Goal: Task Accomplishment & Management: Manage account settings

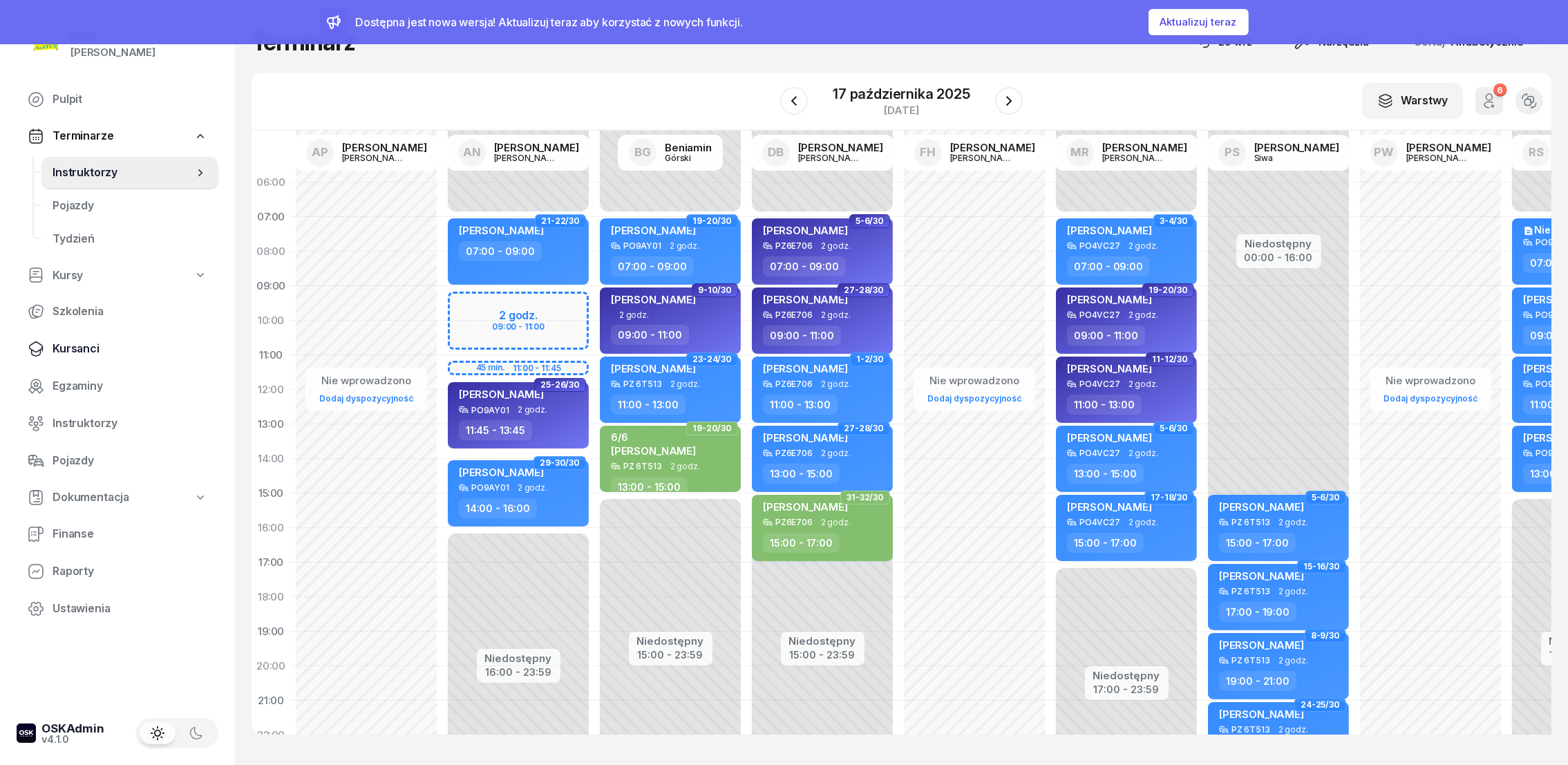
click at [66, 347] on span "Kursanci" at bounding box center [130, 349] width 155 height 18
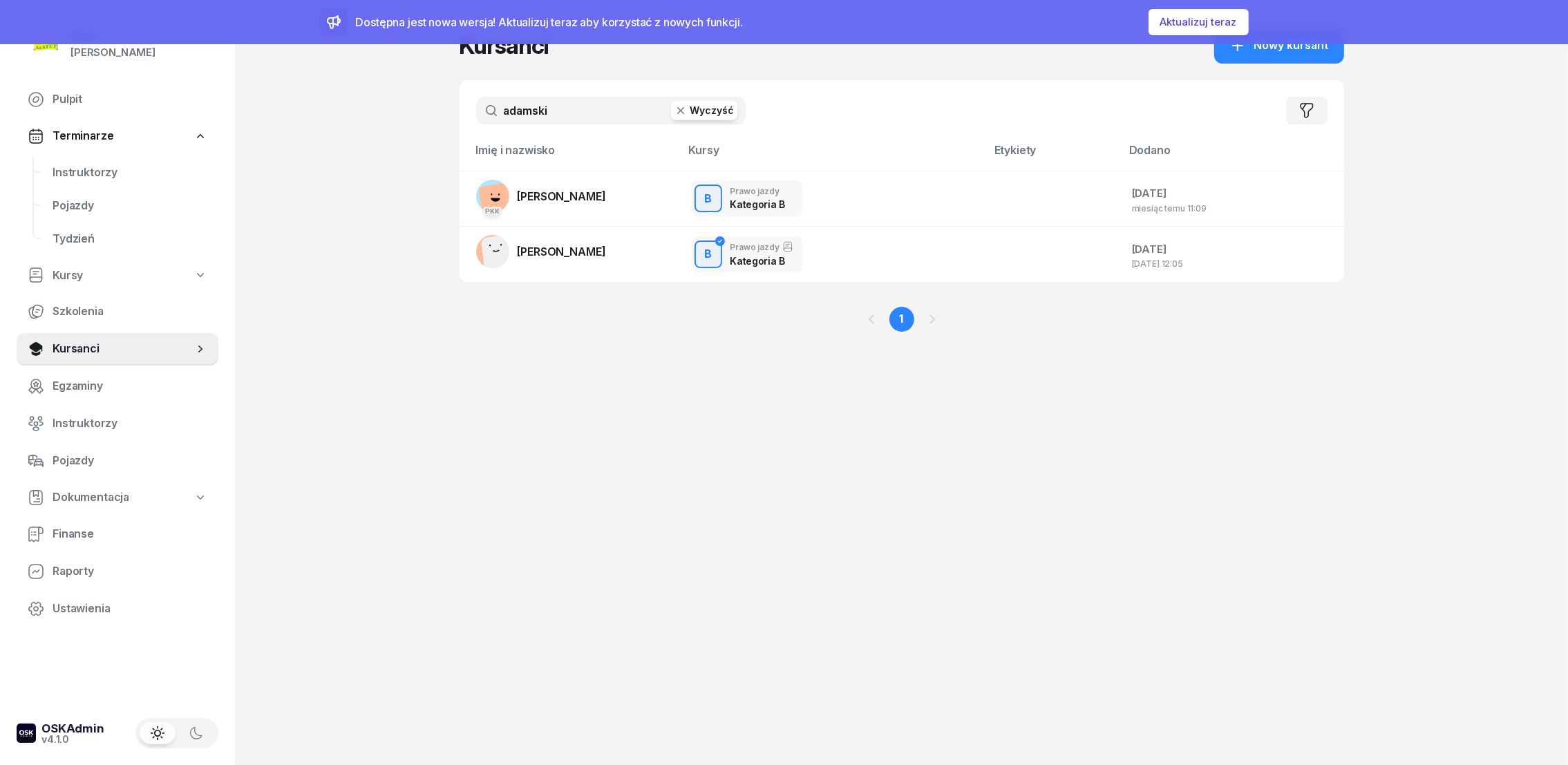
drag, startPoint x: 606, startPoint y: 111, endPoint x: 392, endPoint y: 104, distance: 214.1
click at [392, 104] on div "Atut [PERSON_NAME] Pulpit Terminarze Instruktorzy Pojazdy Tydzień Kursy Szkolen…" at bounding box center [784, 382] width 1568 height 765
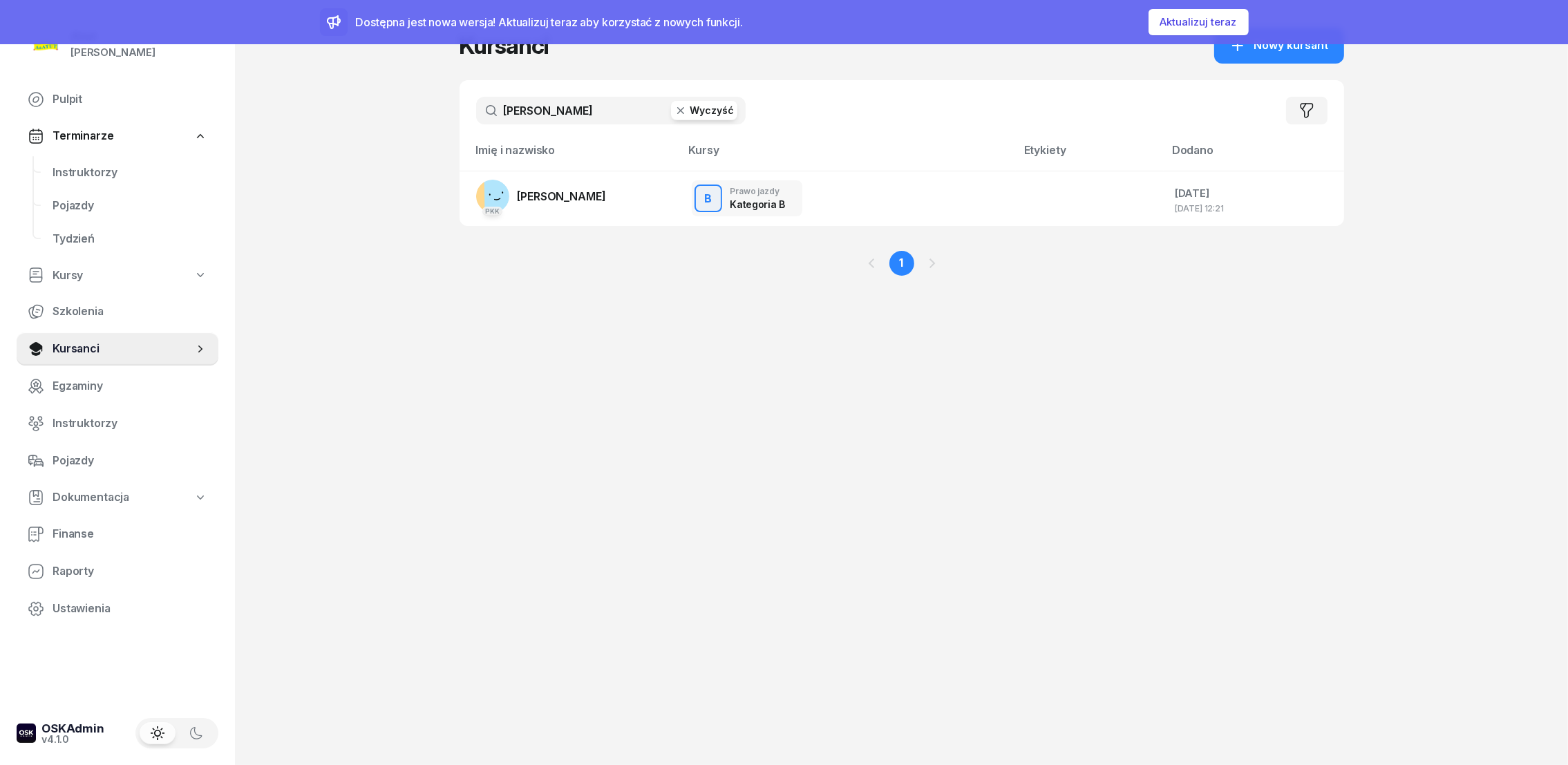
type input "[PERSON_NAME]"
click at [563, 204] on link "PKK [PERSON_NAME]" at bounding box center [541, 196] width 130 height 34
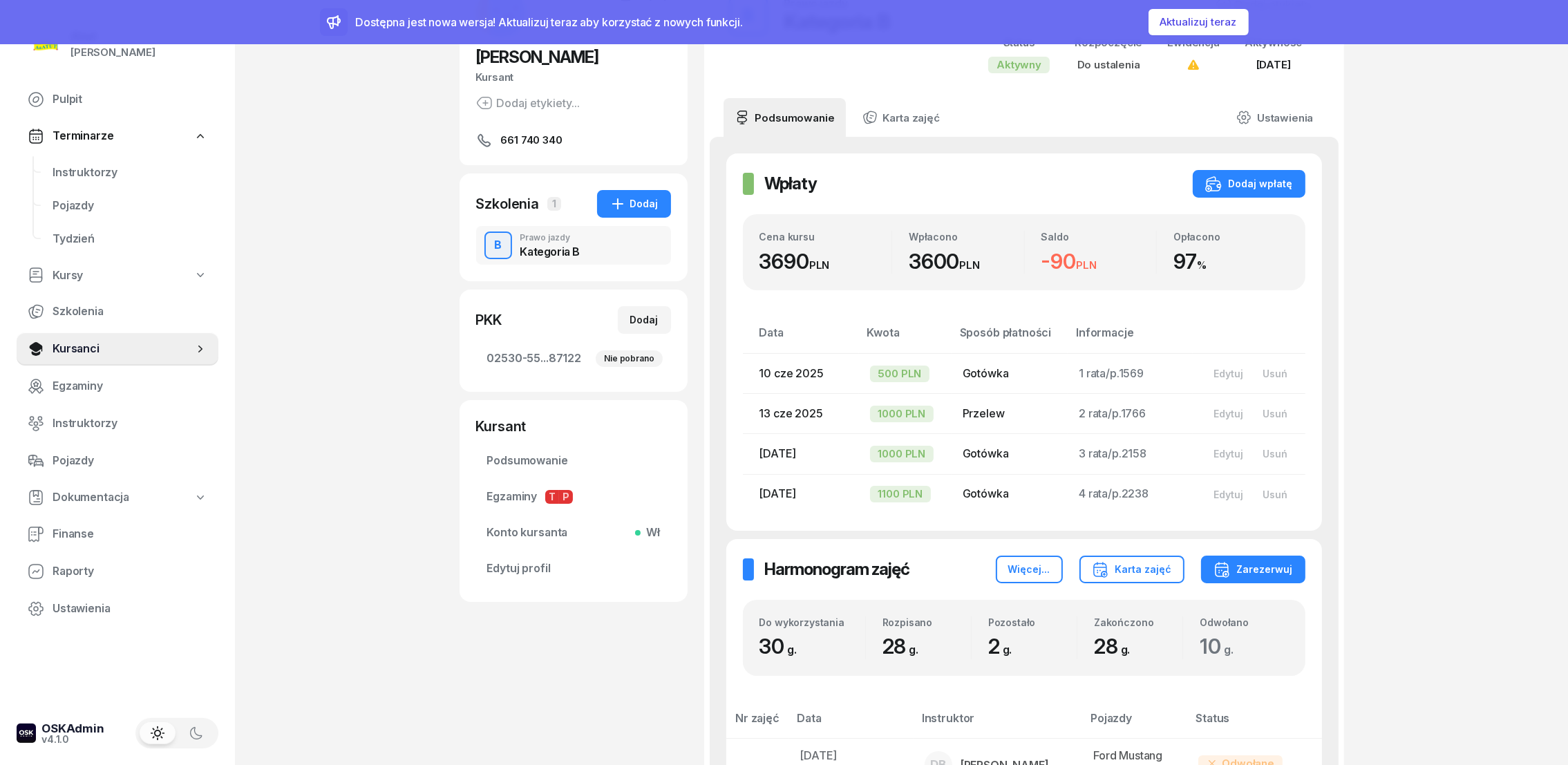
scroll to position [207, 0]
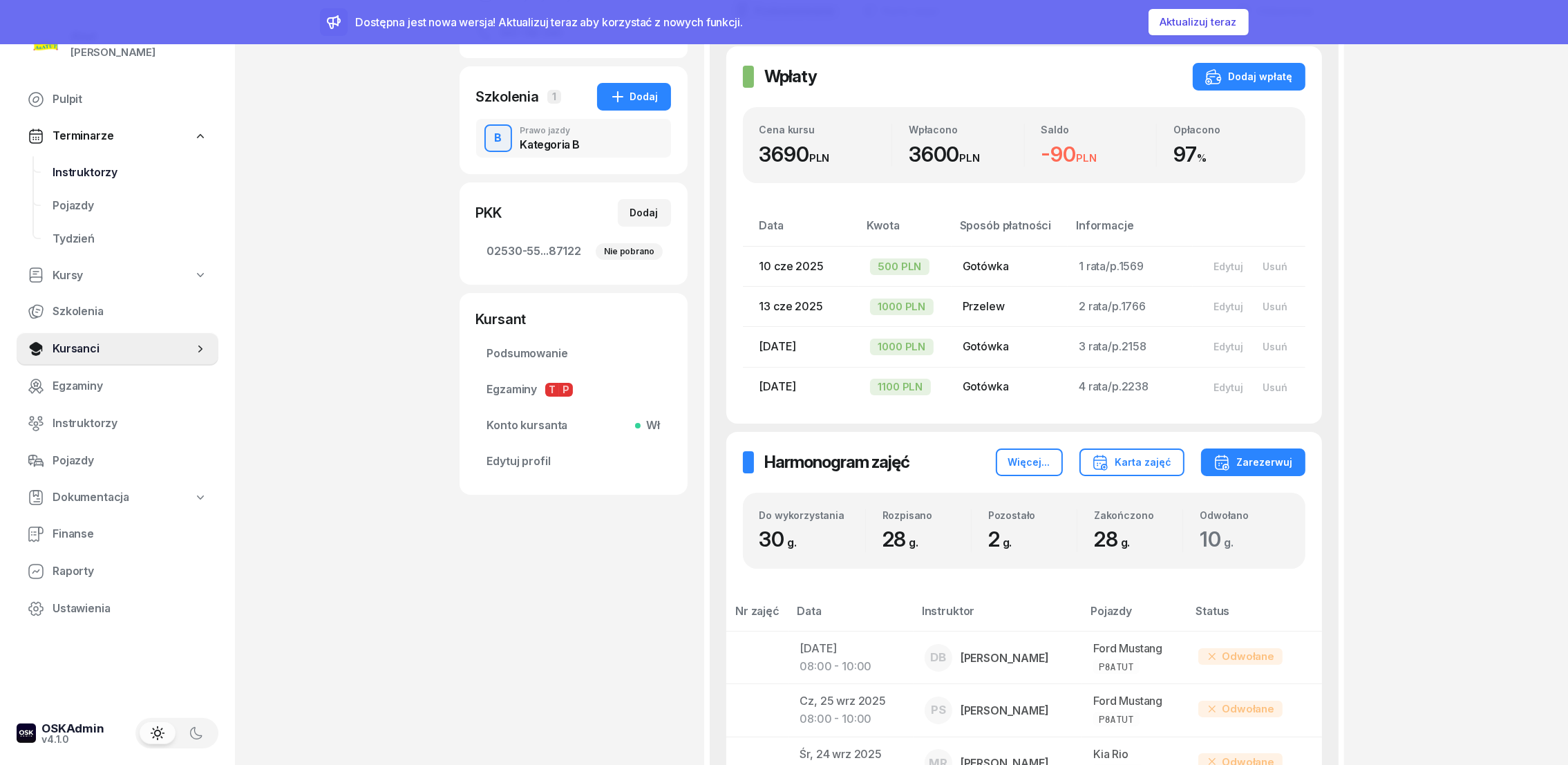
click at [67, 177] on span "Instruktorzy" at bounding box center [130, 173] width 155 height 18
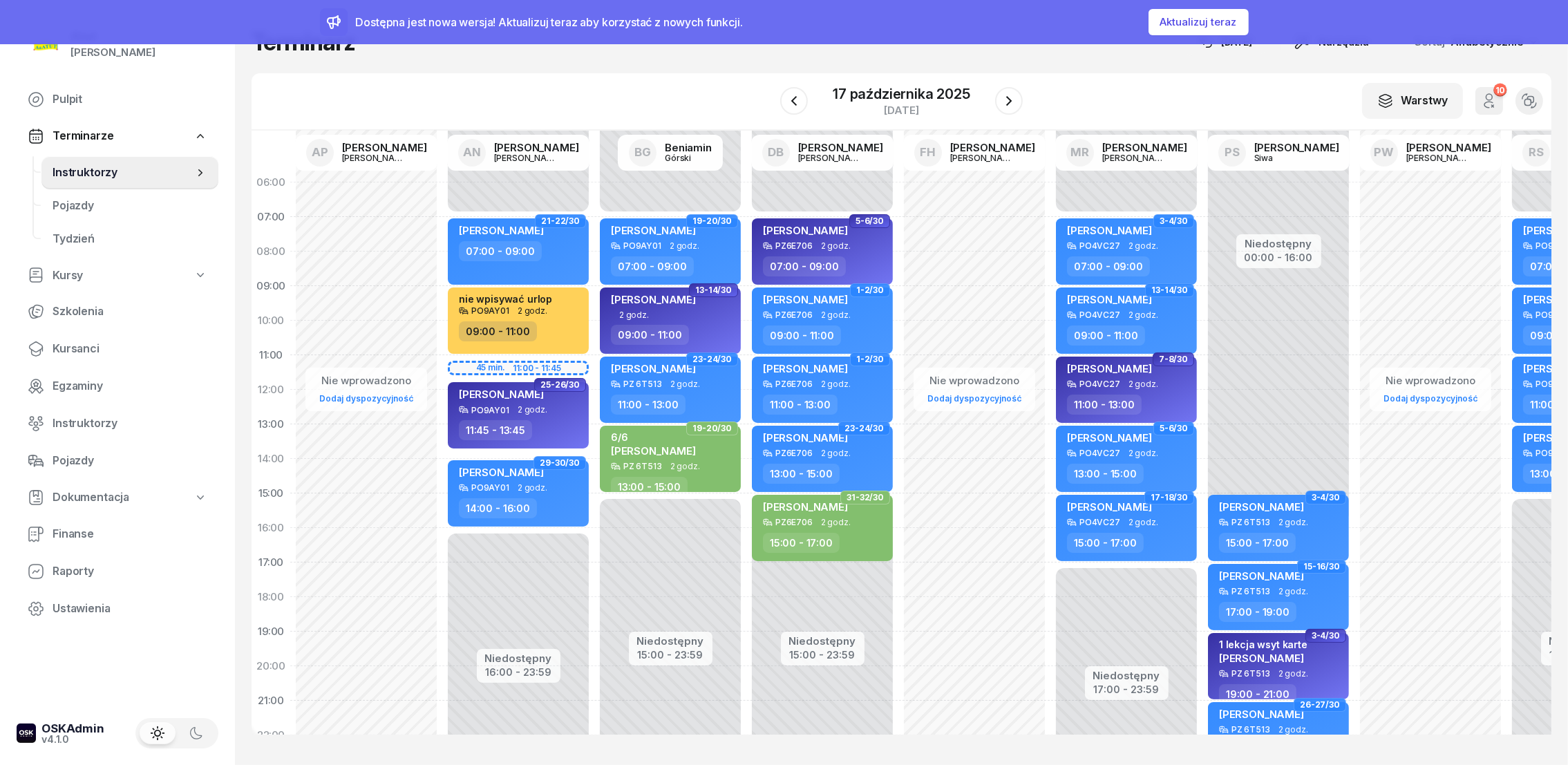
click at [1027, 103] on div "W Wybierz AP [PERSON_NAME] AN [PERSON_NAME] BG [PERSON_NAME] DB [PERSON_NAME] F…" at bounding box center [901, 101] width 1300 height 57
click at [1006, 102] on icon "button" at bounding box center [1009, 101] width 16 height 16
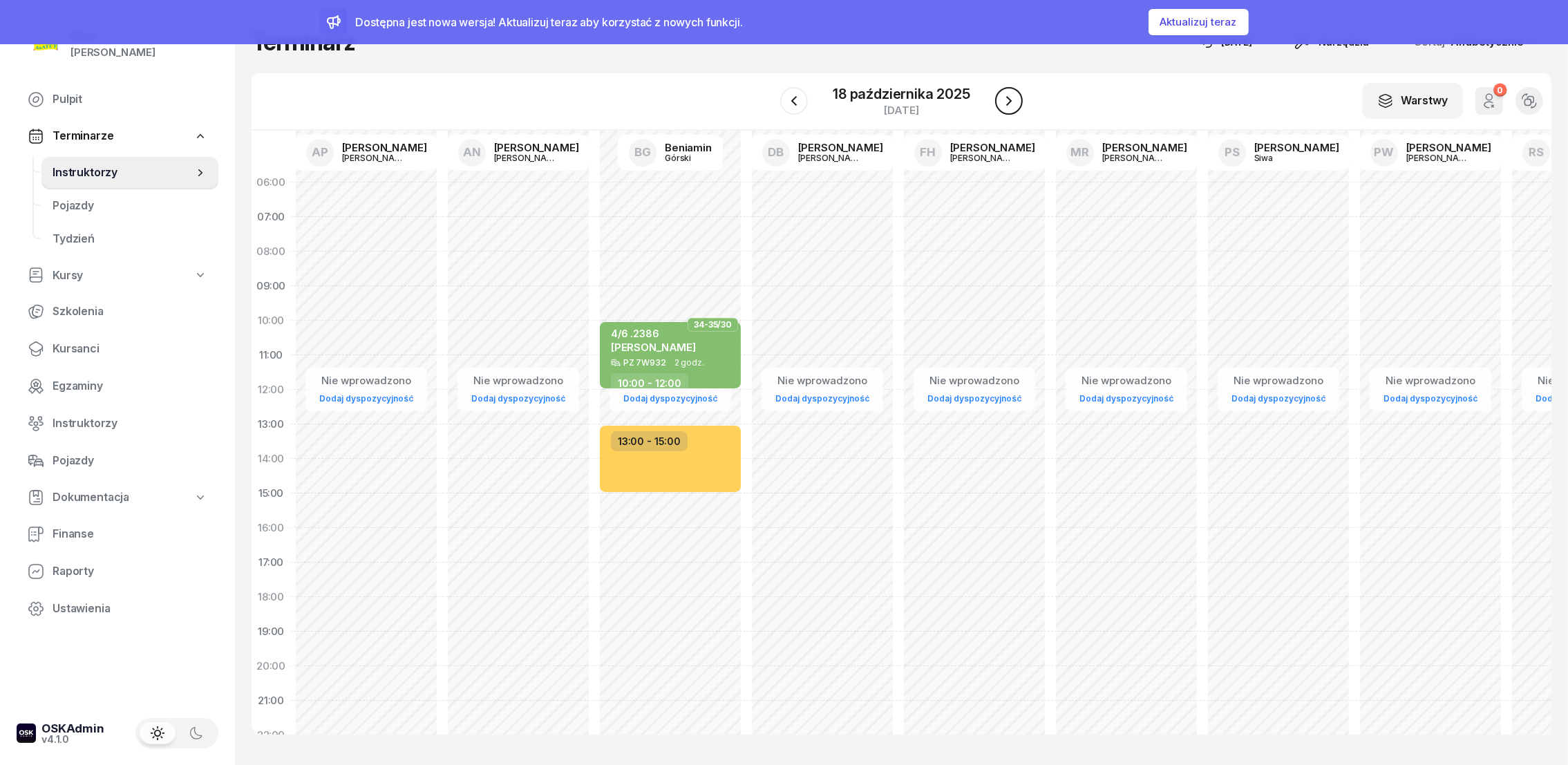
click at [997, 102] on button "button" at bounding box center [1009, 101] width 28 height 28
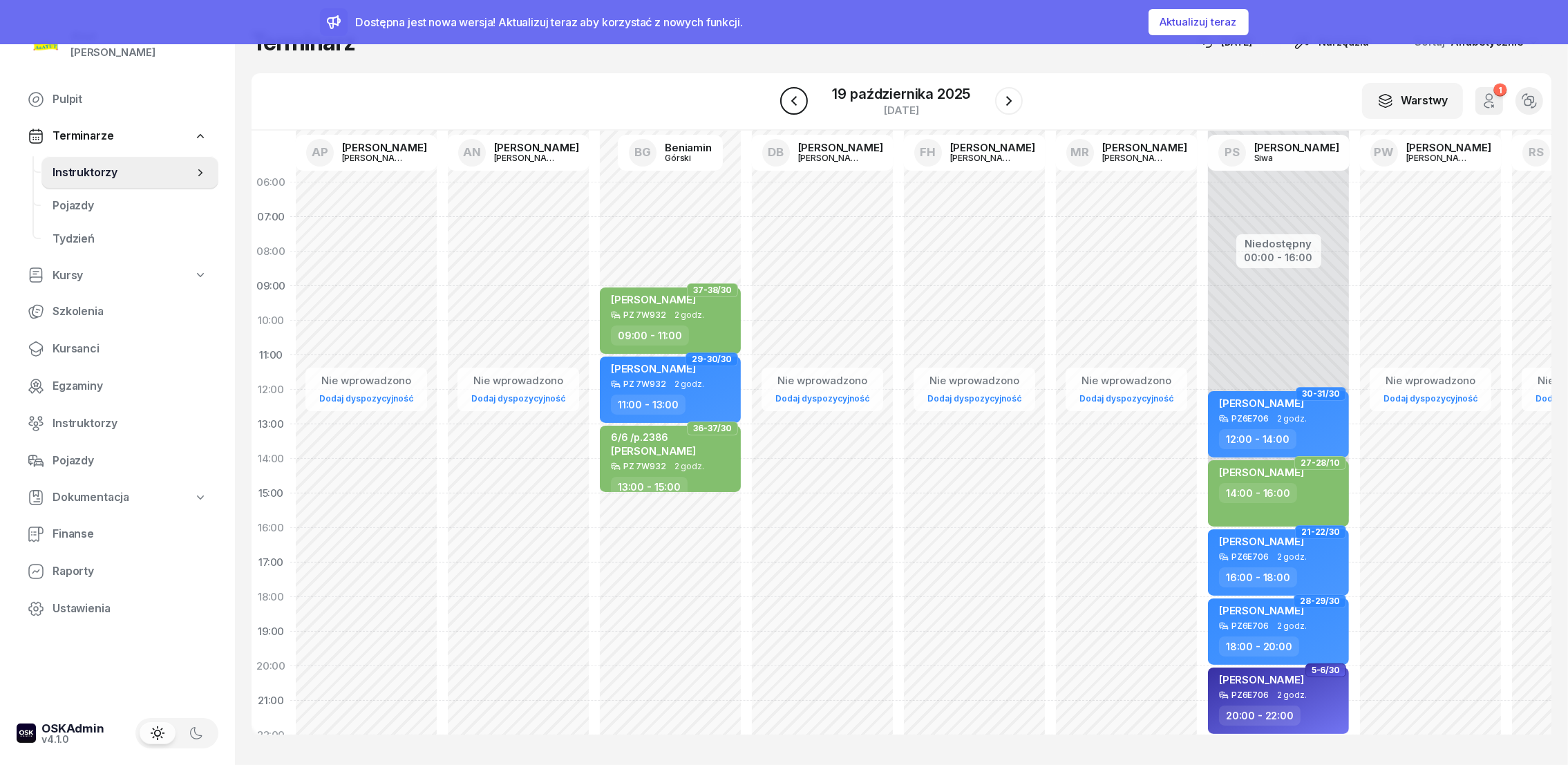
click at [786, 101] on icon "button" at bounding box center [794, 101] width 16 height 16
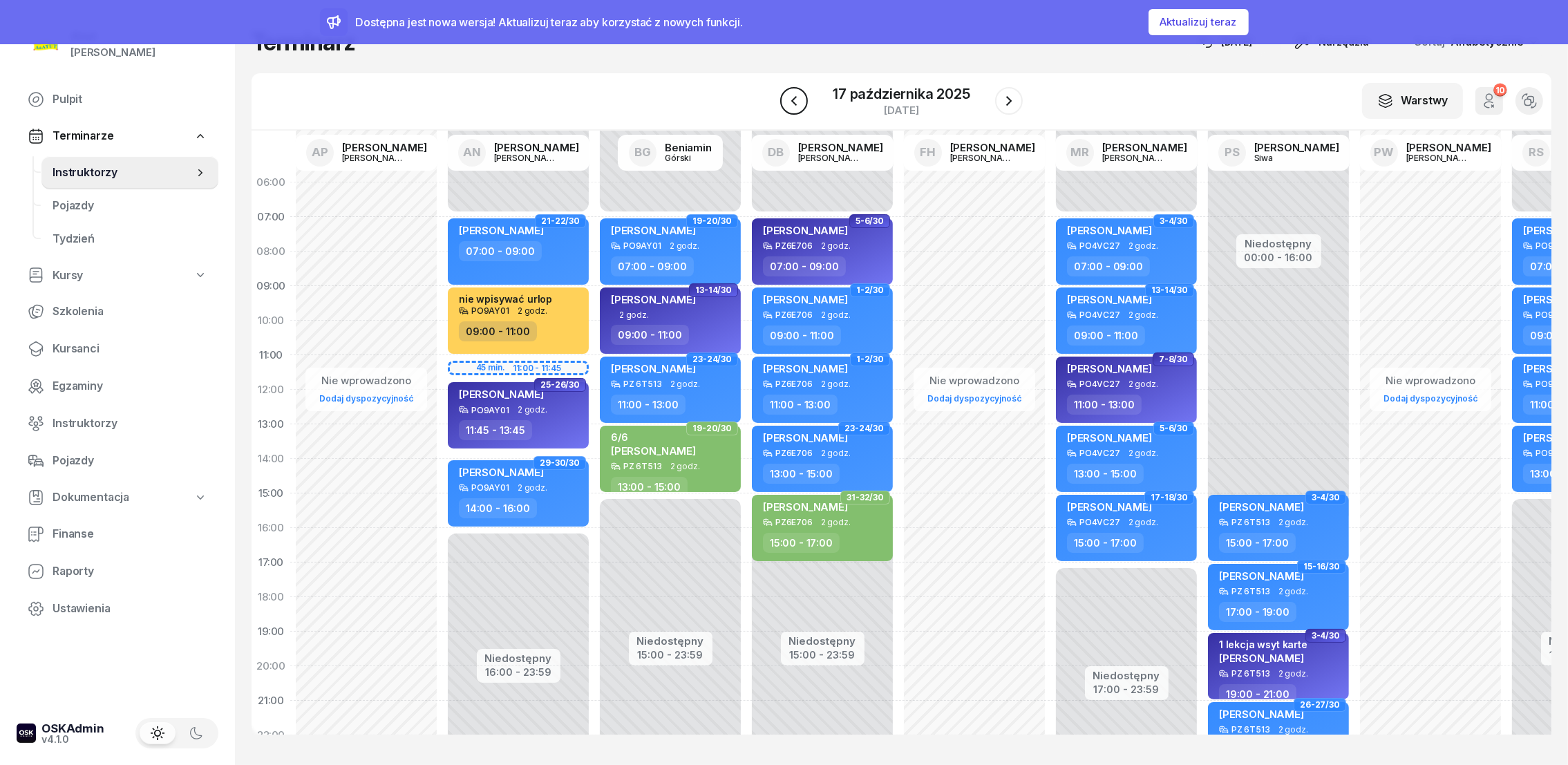
click at [786, 101] on icon "button" at bounding box center [794, 101] width 16 height 16
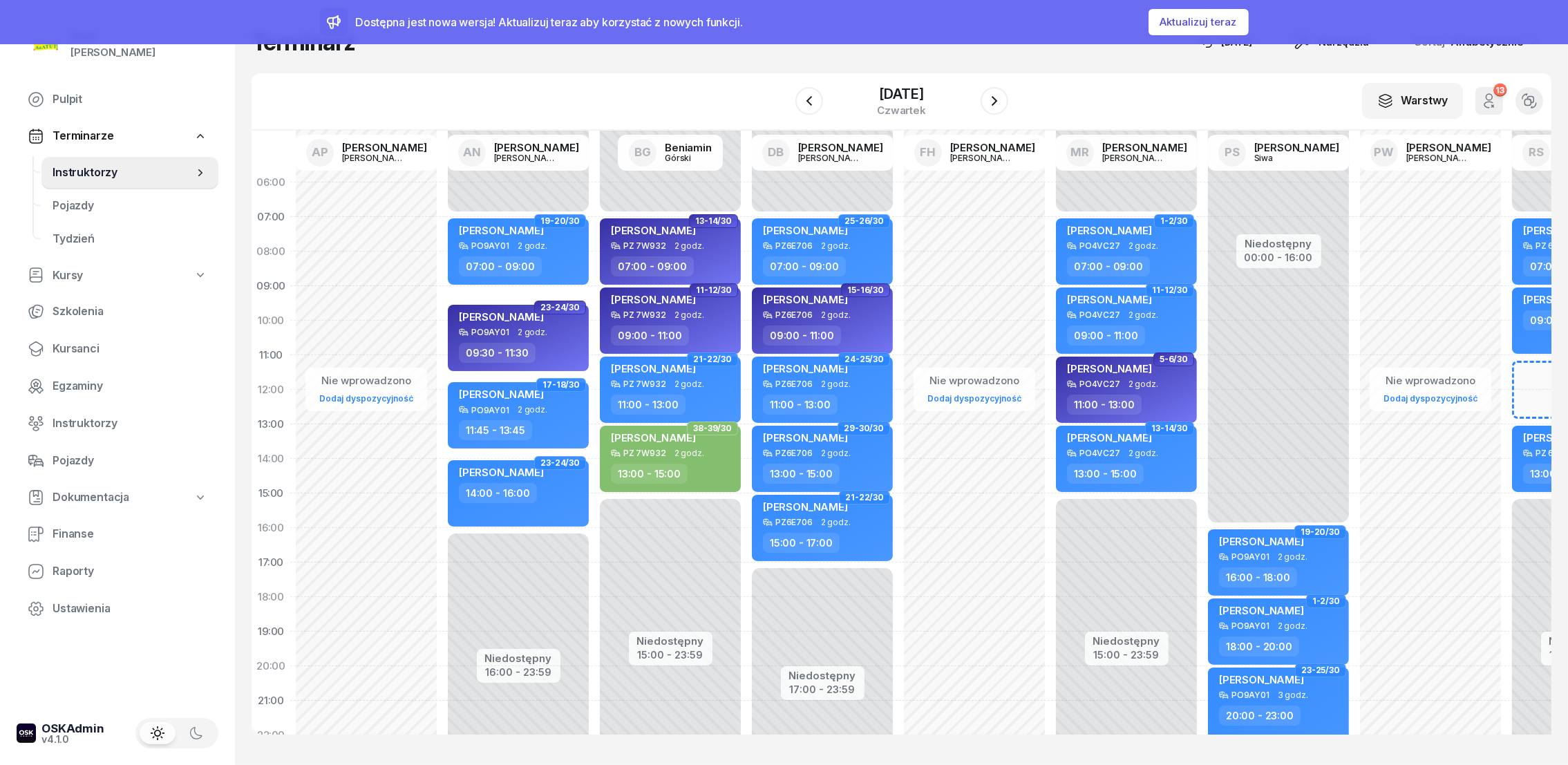
scroll to position [0, 115]
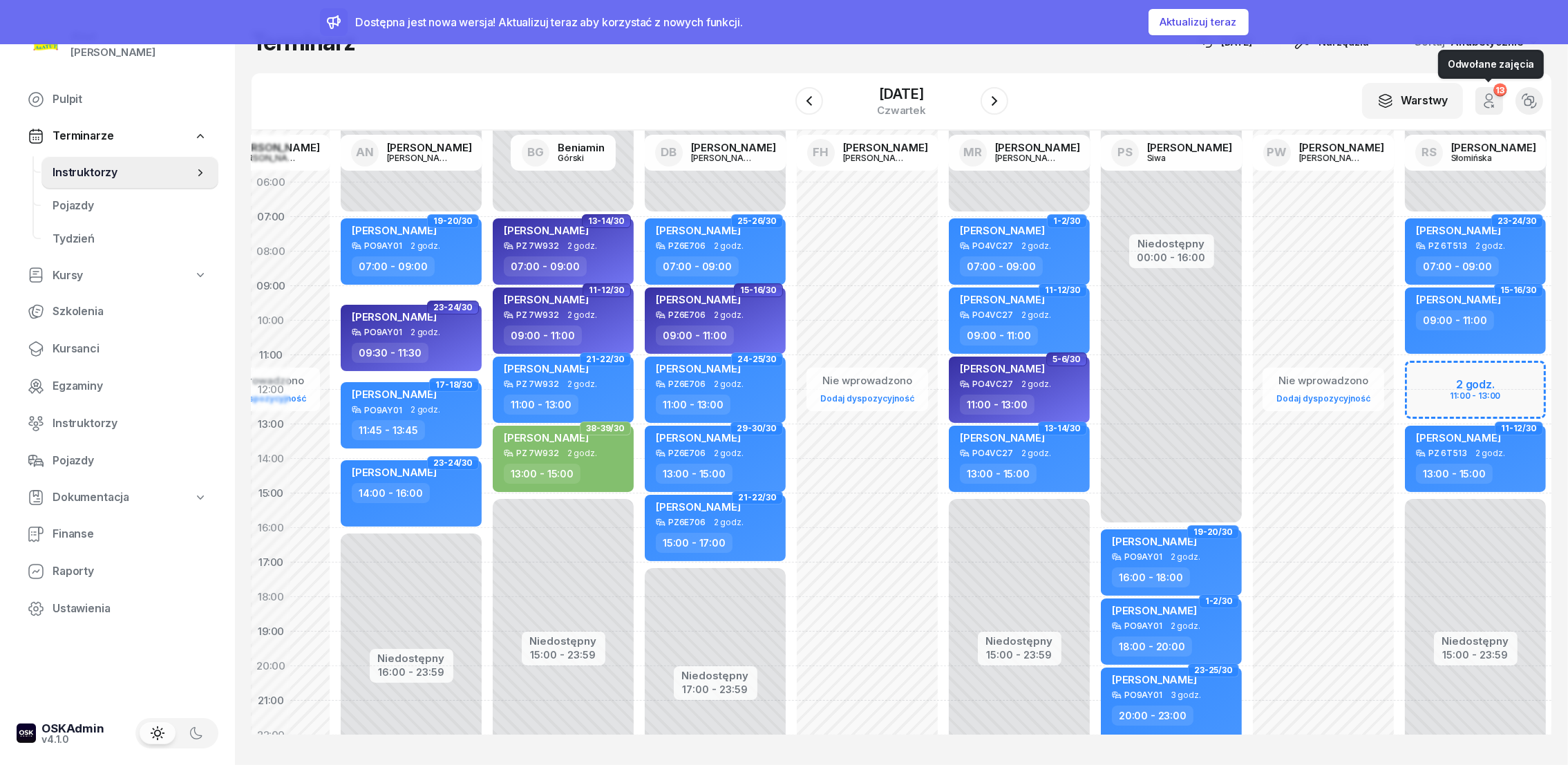
click at [1491, 105] on icon "button" at bounding box center [1489, 101] width 16 height 16
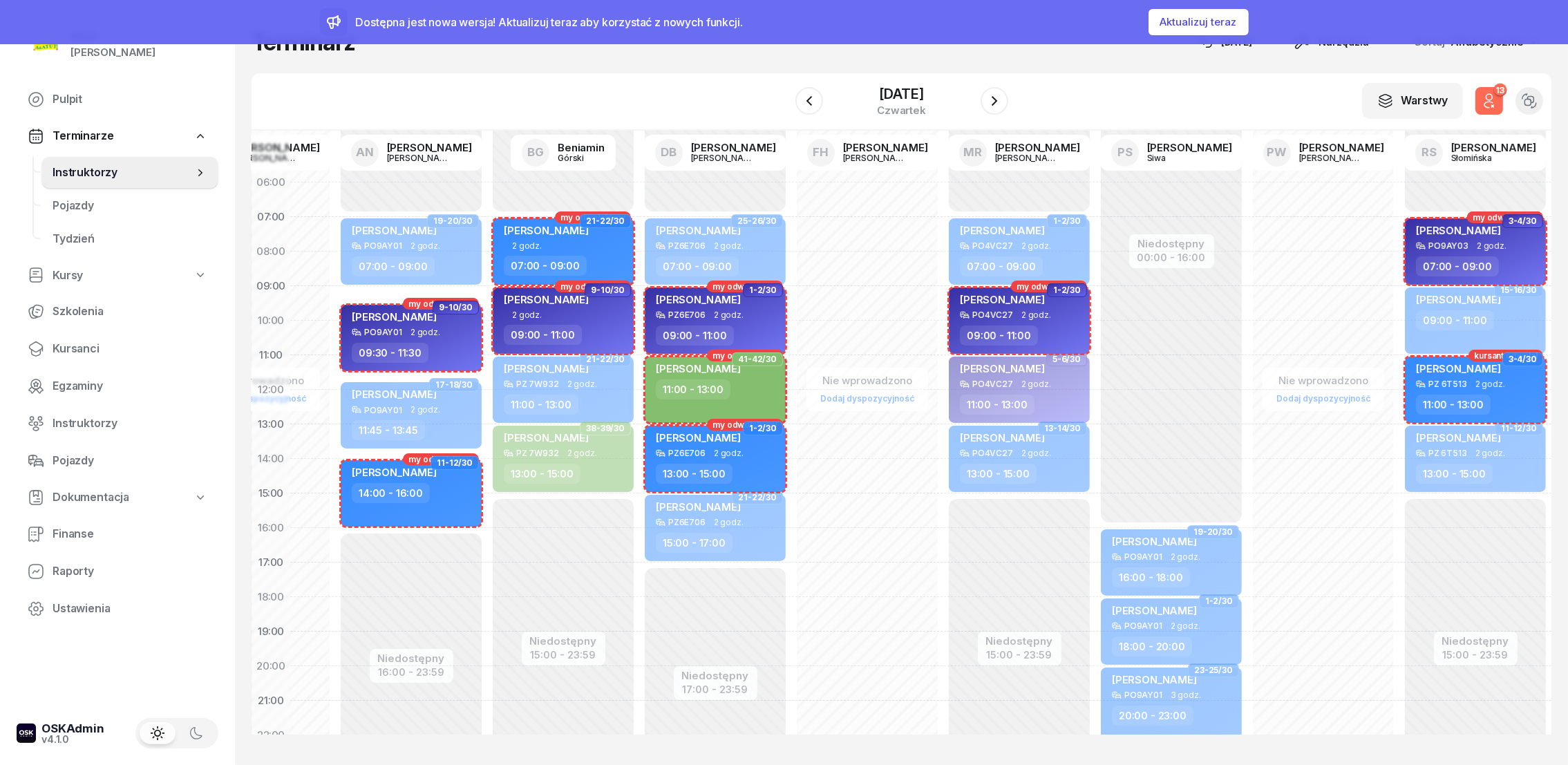
click at [1489, 105] on icon "button" at bounding box center [1489, 101] width 16 height 16
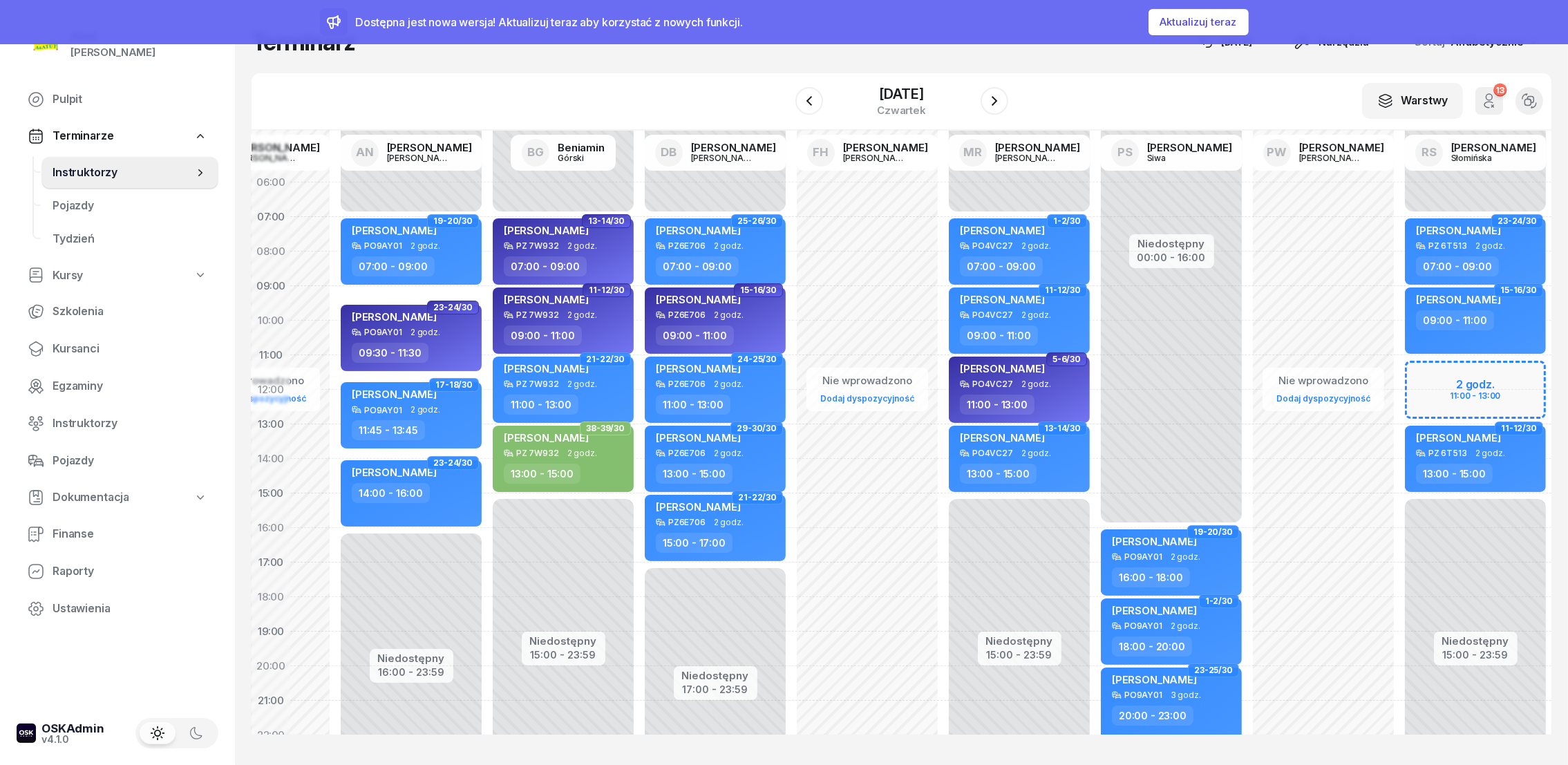
click at [1417, 373] on div "Niedostępny 00:00 - 07:00 Niedostępny 15:00 - 23:59 2 godz. 11:00 - 13:00 9-10/…" at bounding box center [1476, 493] width 152 height 656
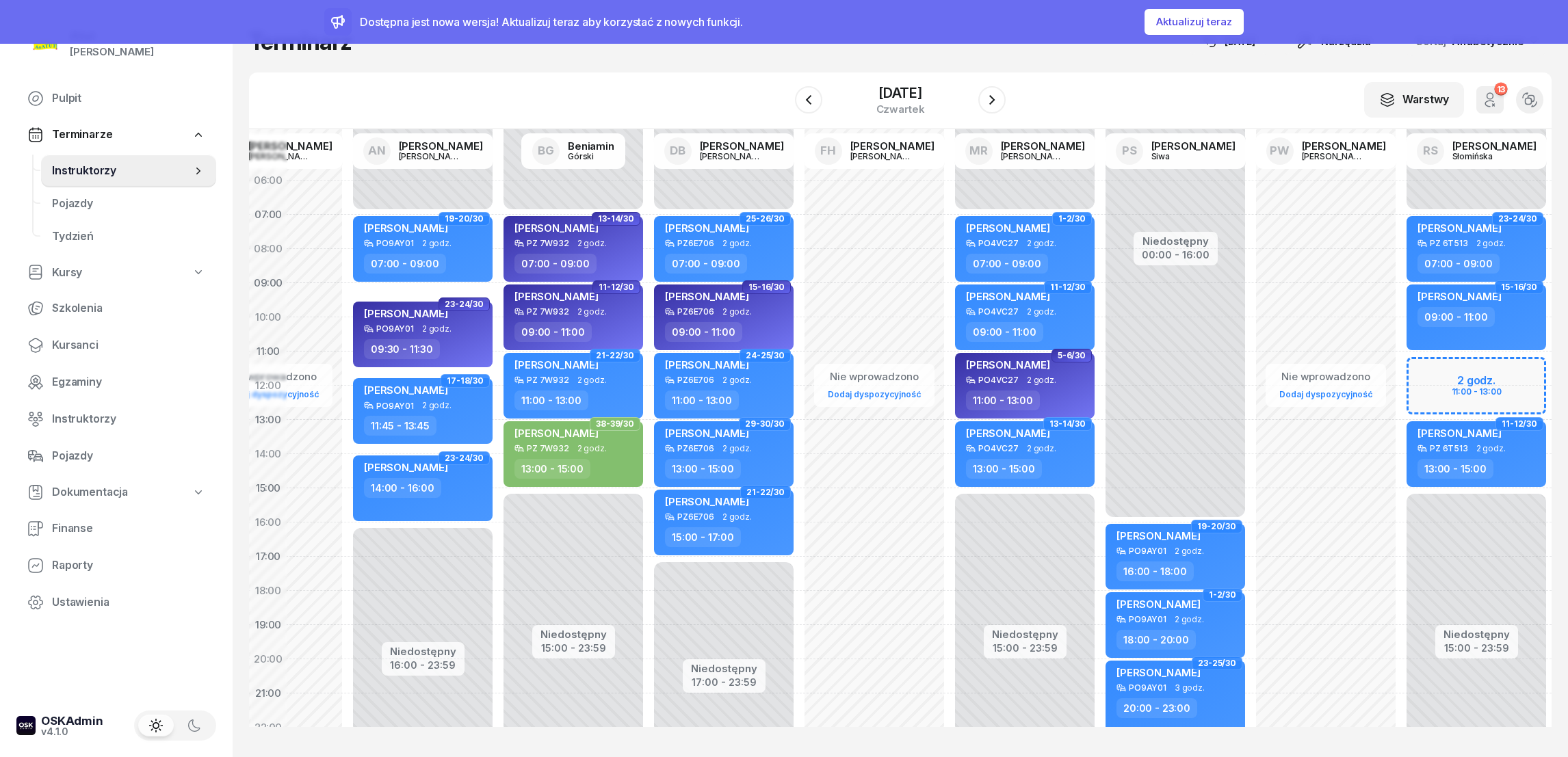
select select "11"
select select "13"
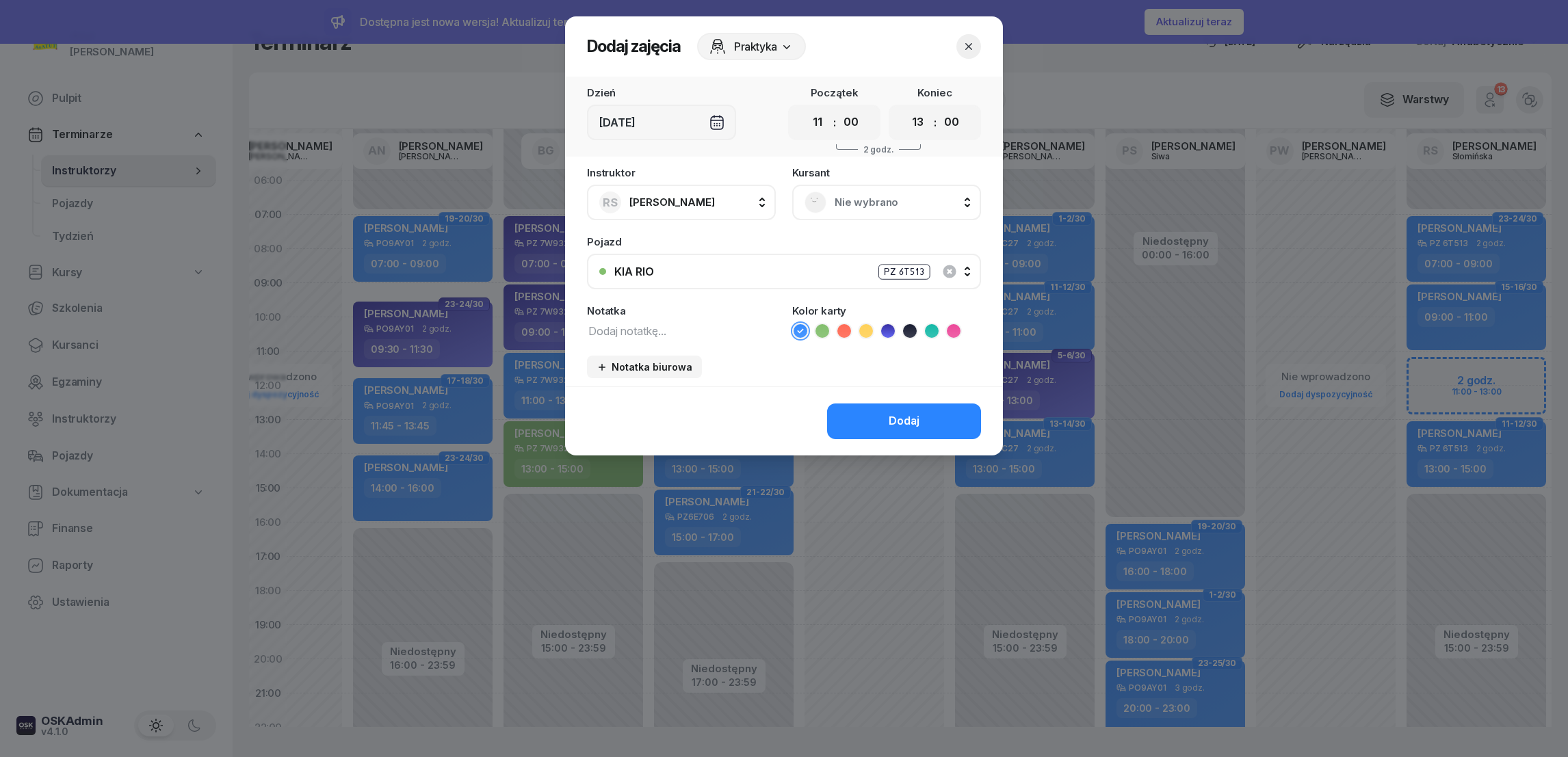
click at [837, 204] on span "Nie wybrano" at bounding box center [902, 203] width 134 height 18
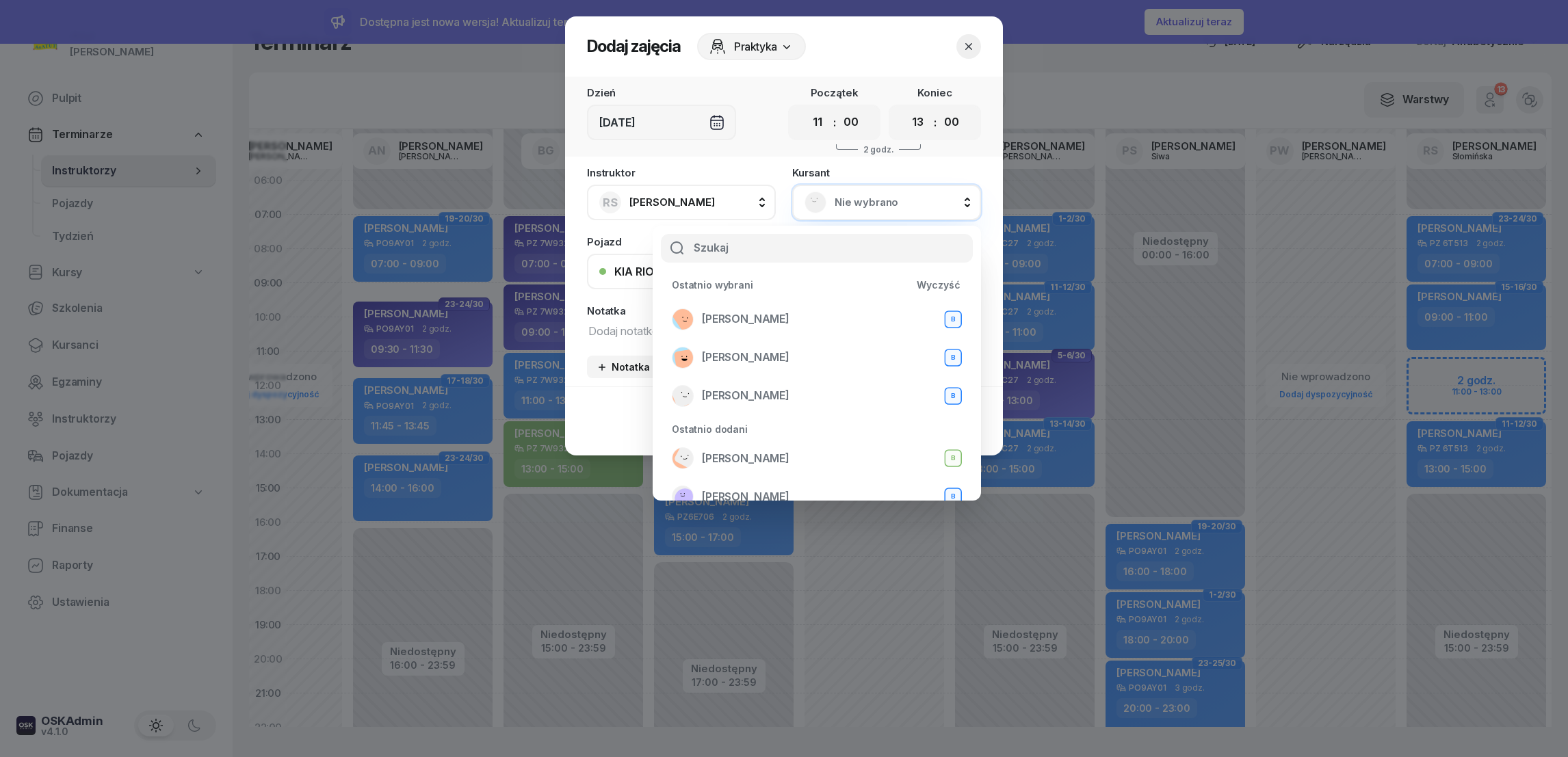
drag, startPoint x: 732, startPoint y: 256, endPoint x: 696, endPoint y: 217, distance: 53.1
click at [732, 249] on input "text" at bounding box center [816, 248] width 312 height 29
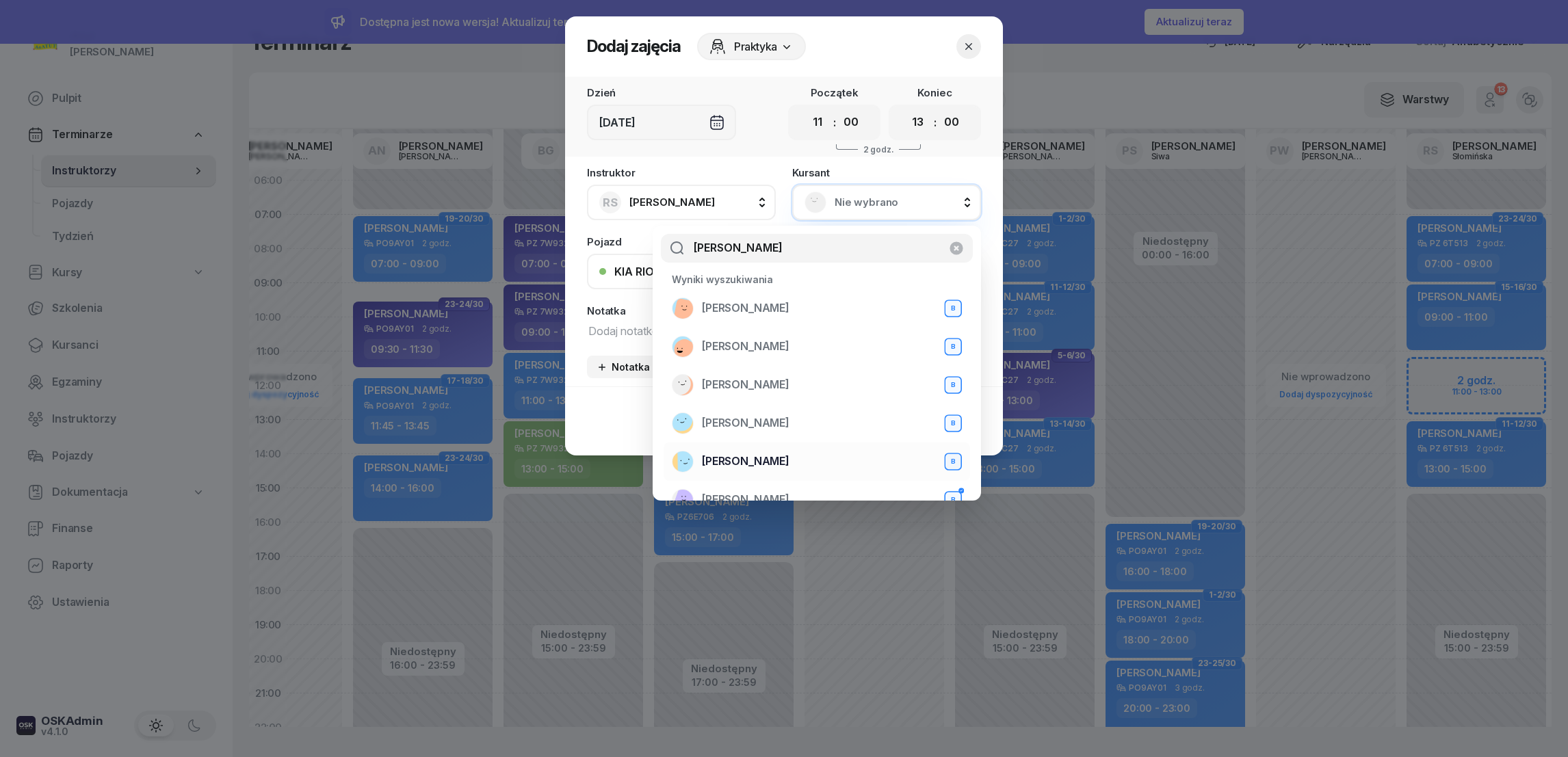
type input "[PERSON_NAME]"
click at [754, 467] on span "[PERSON_NAME]" at bounding box center [746, 461] width 88 height 18
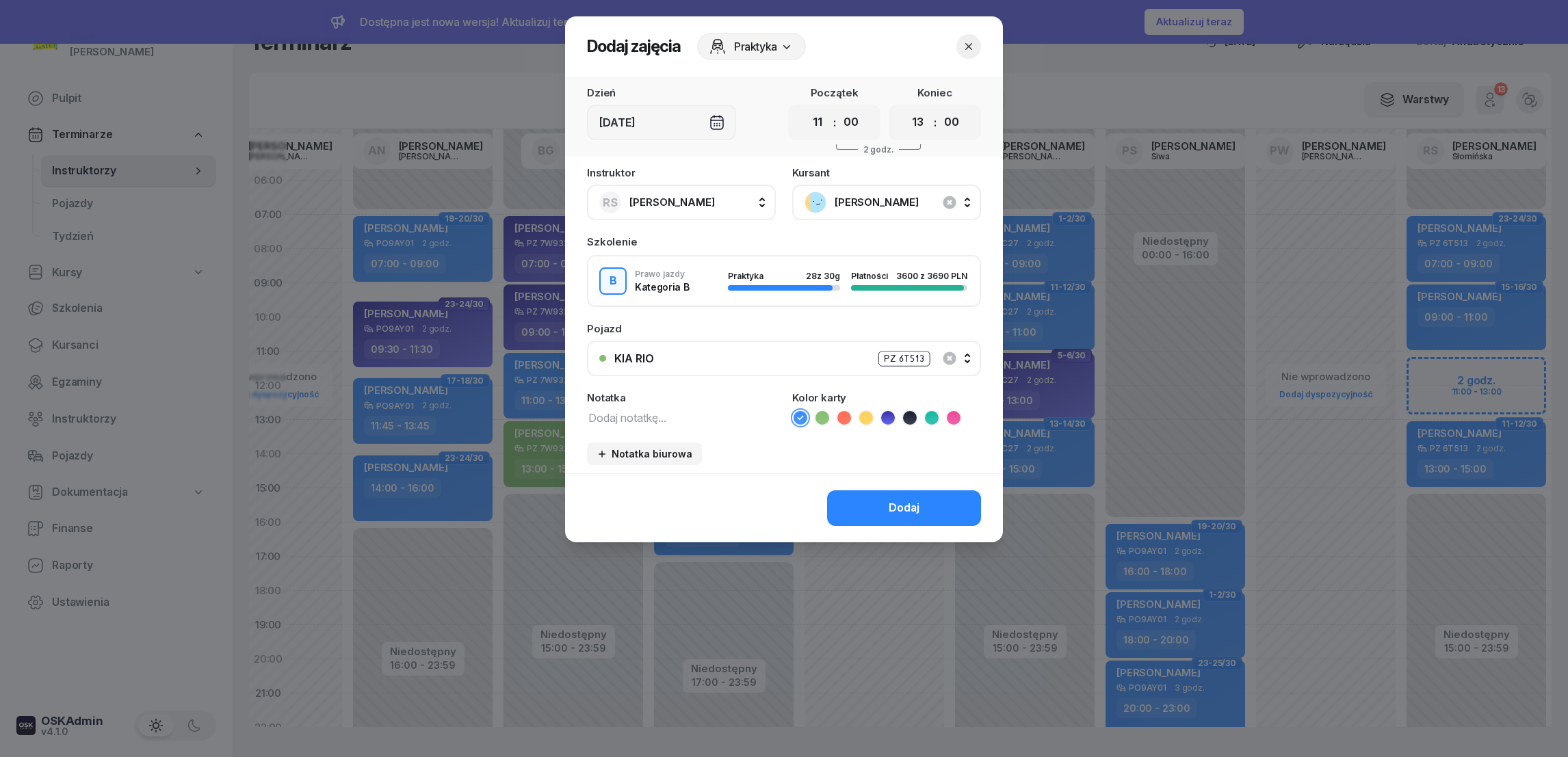
click at [908, 503] on div "Dodaj" at bounding box center [904, 508] width 31 height 18
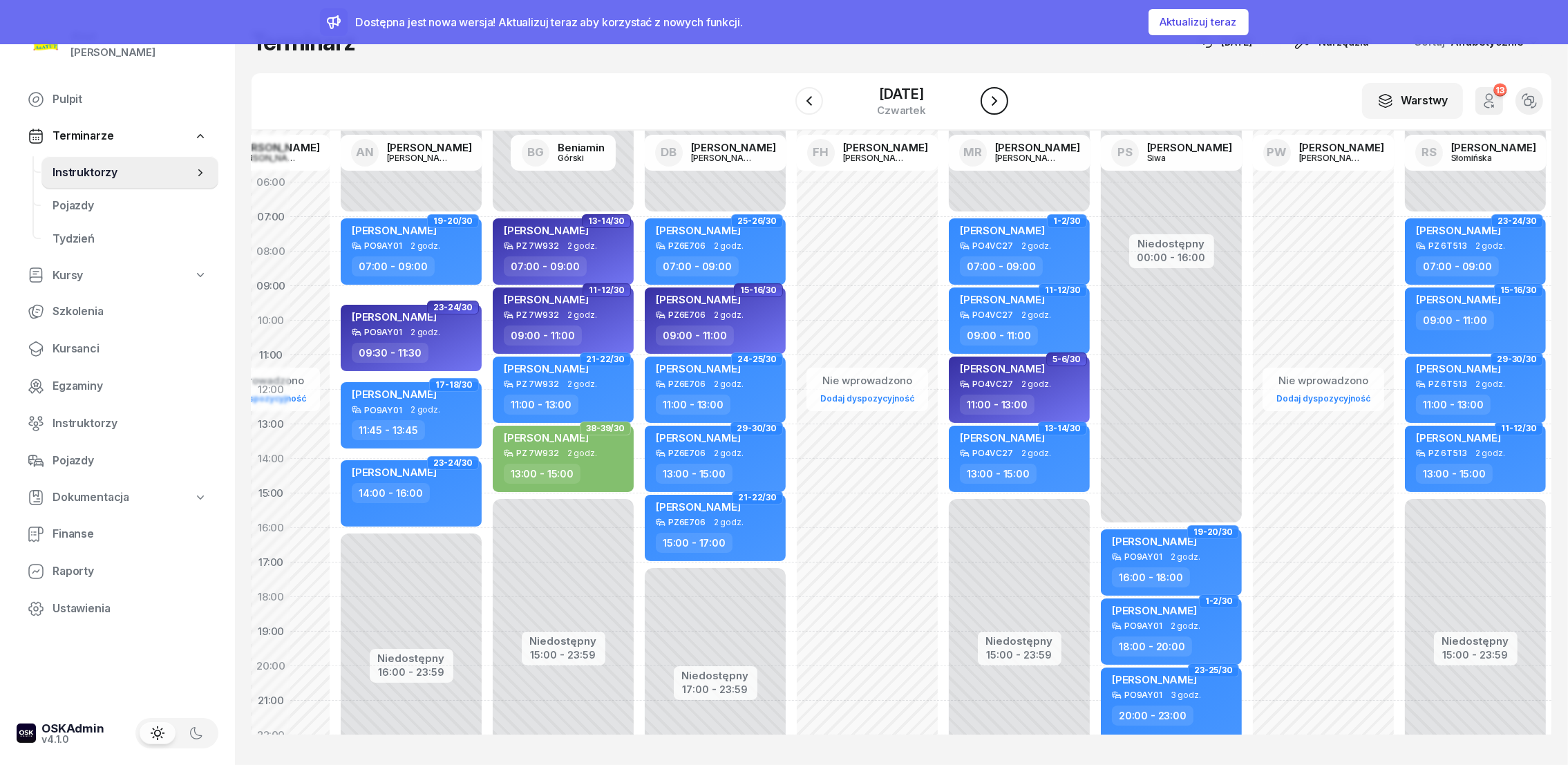
click at [1003, 98] on icon "button" at bounding box center [994, 101] width 16 height 16
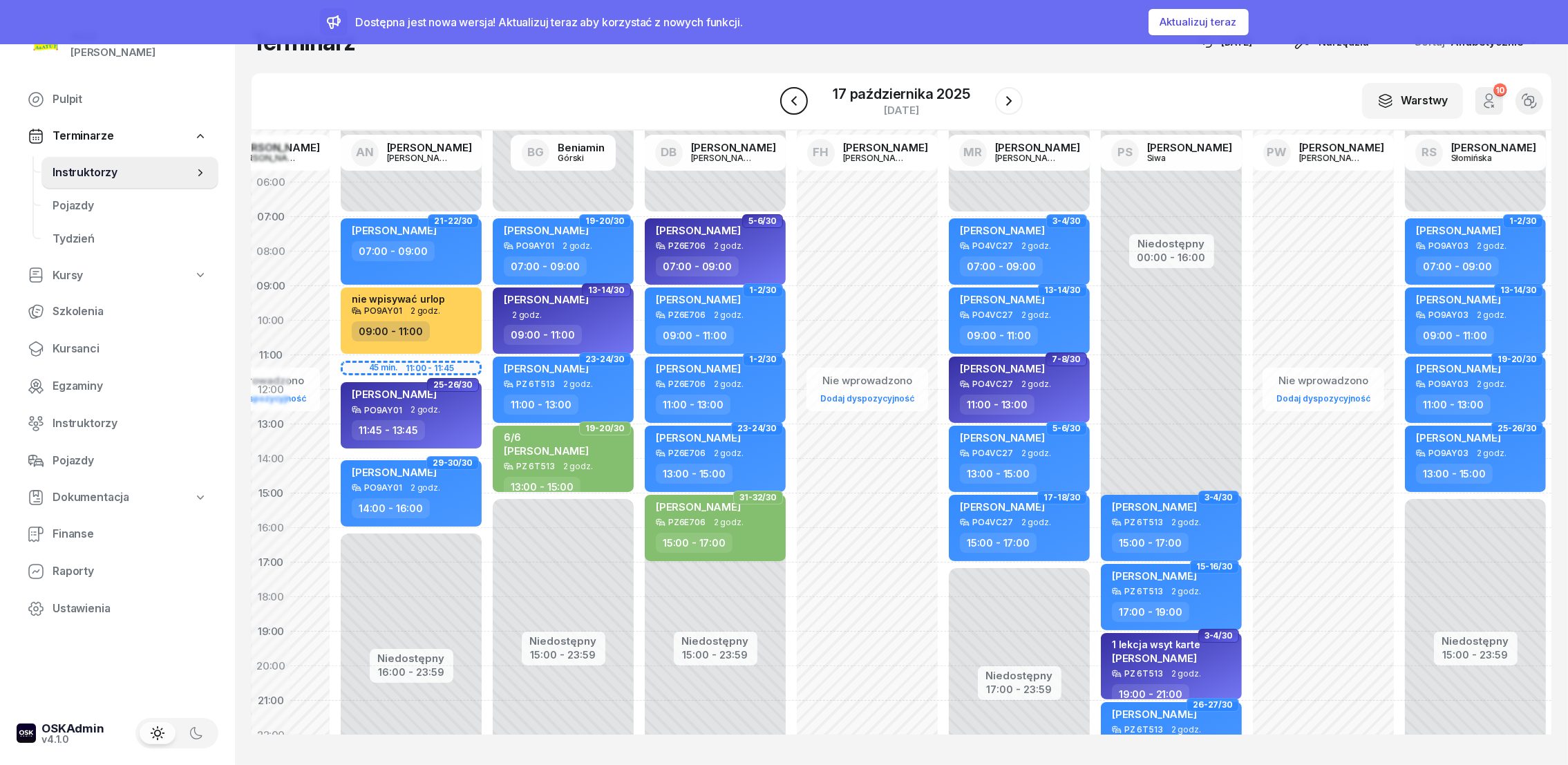
click at [802, 101] on icon "button" at bounding box center [794, 101] width 16 height 16
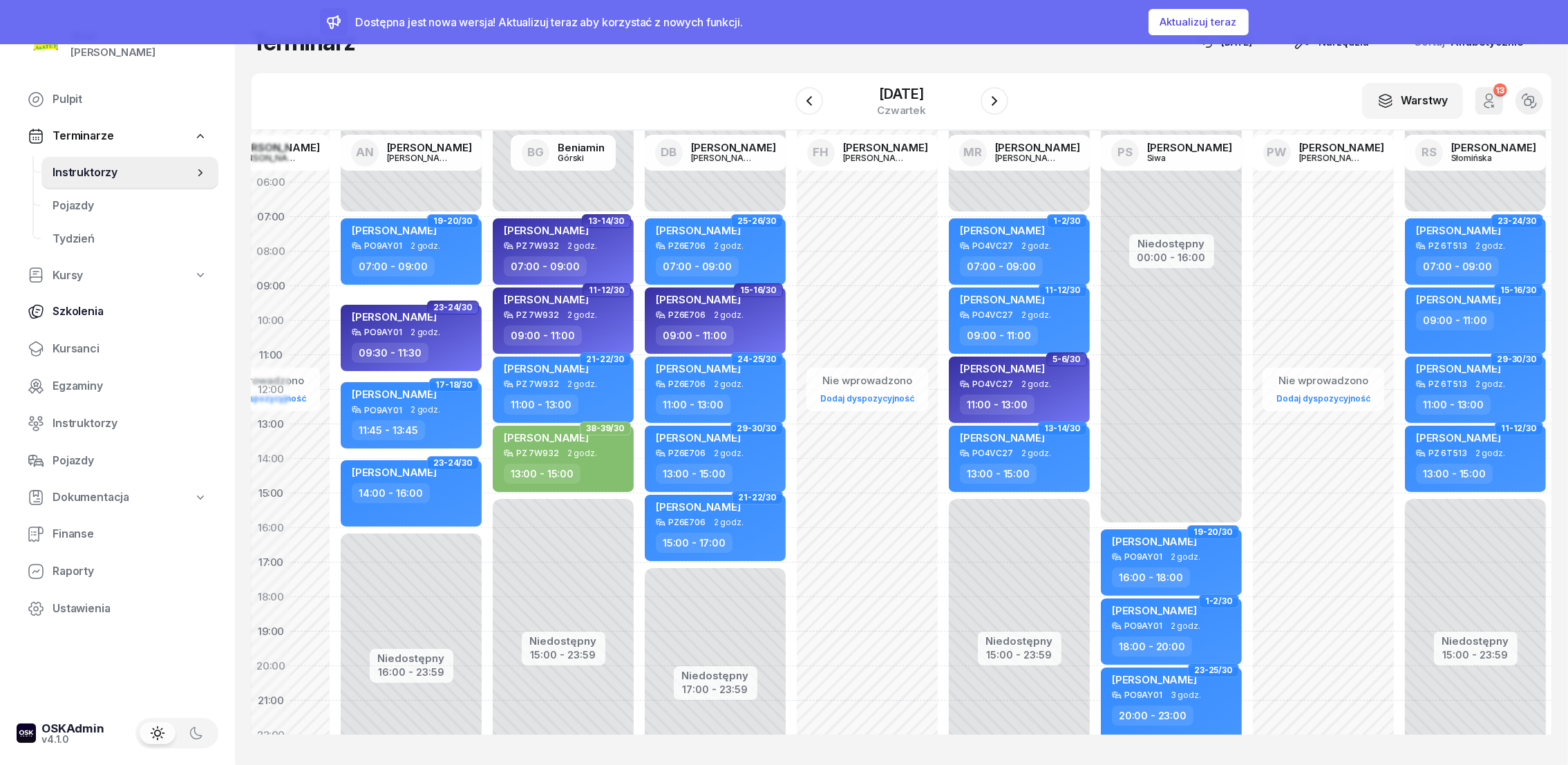
click at [73, 311] on span "Szkolenia" at bounding box center [130, 311] width 155 height 18
select select "createdAt-desc"
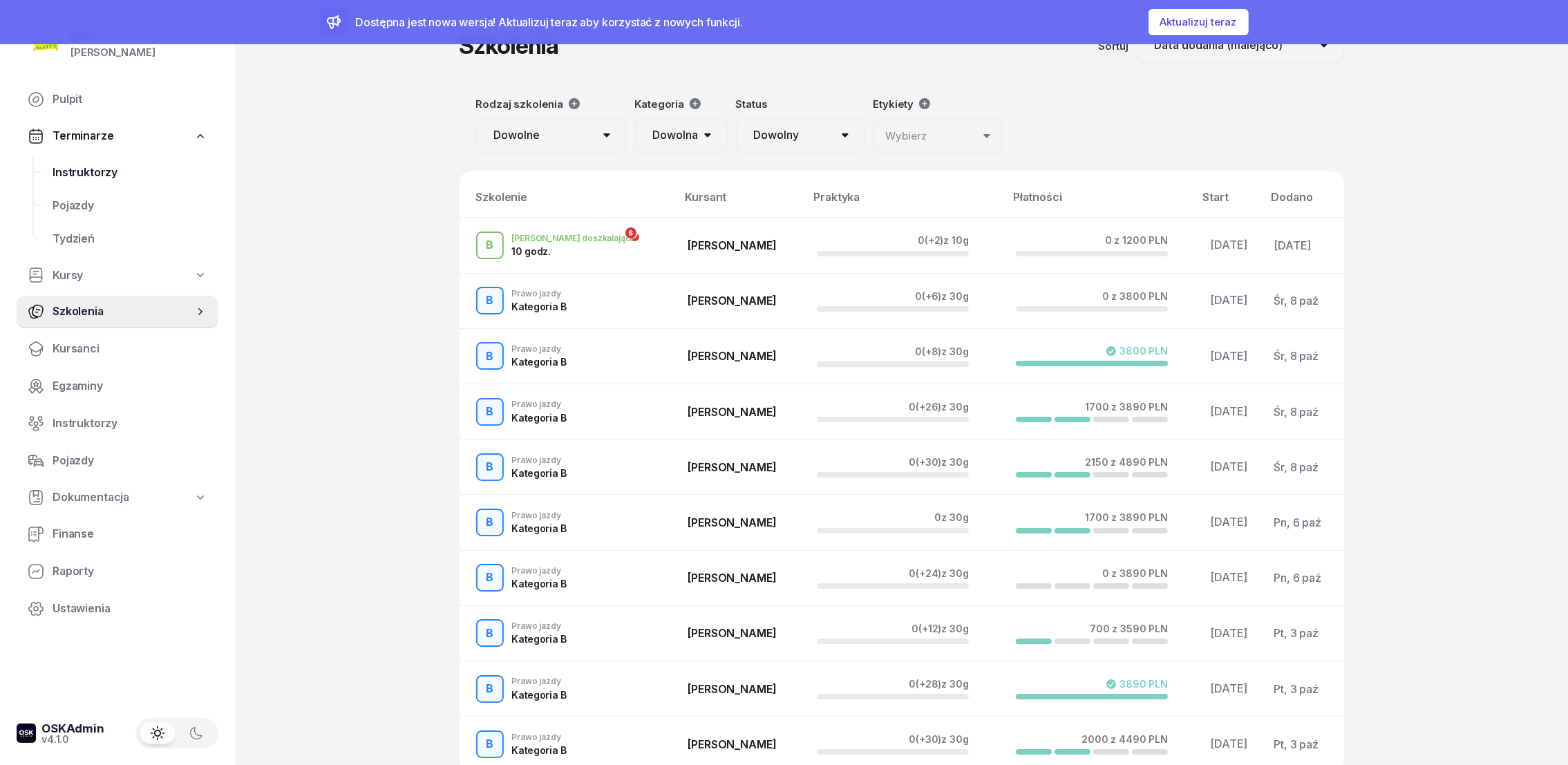
click at [89, 171] on span "Instruktorzy" at bounding box center [130, 173] width 155 height 18
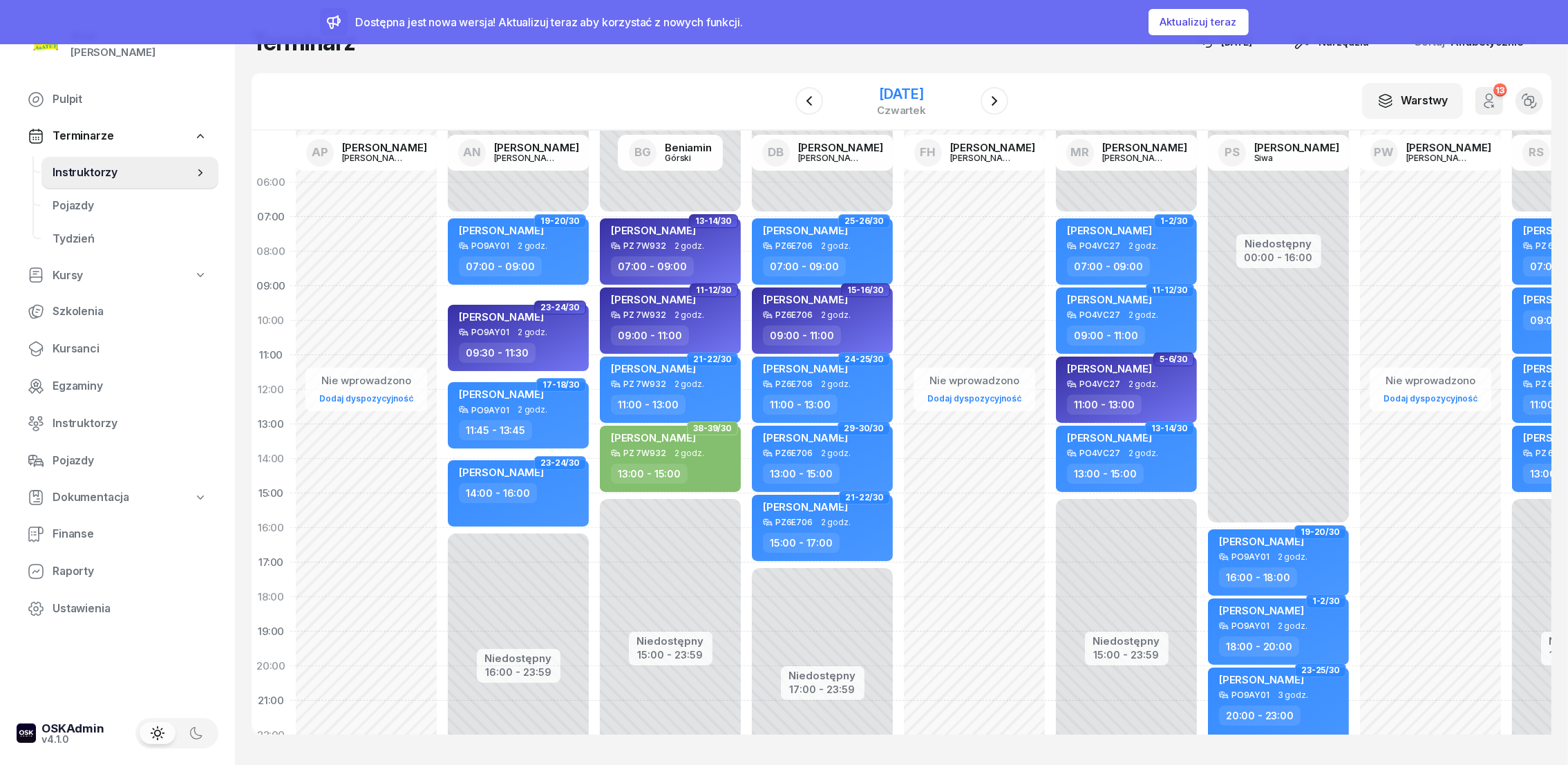
click at [882, 100] on div "[DATE]" at bounding box center [901, 94] width 49 height 14
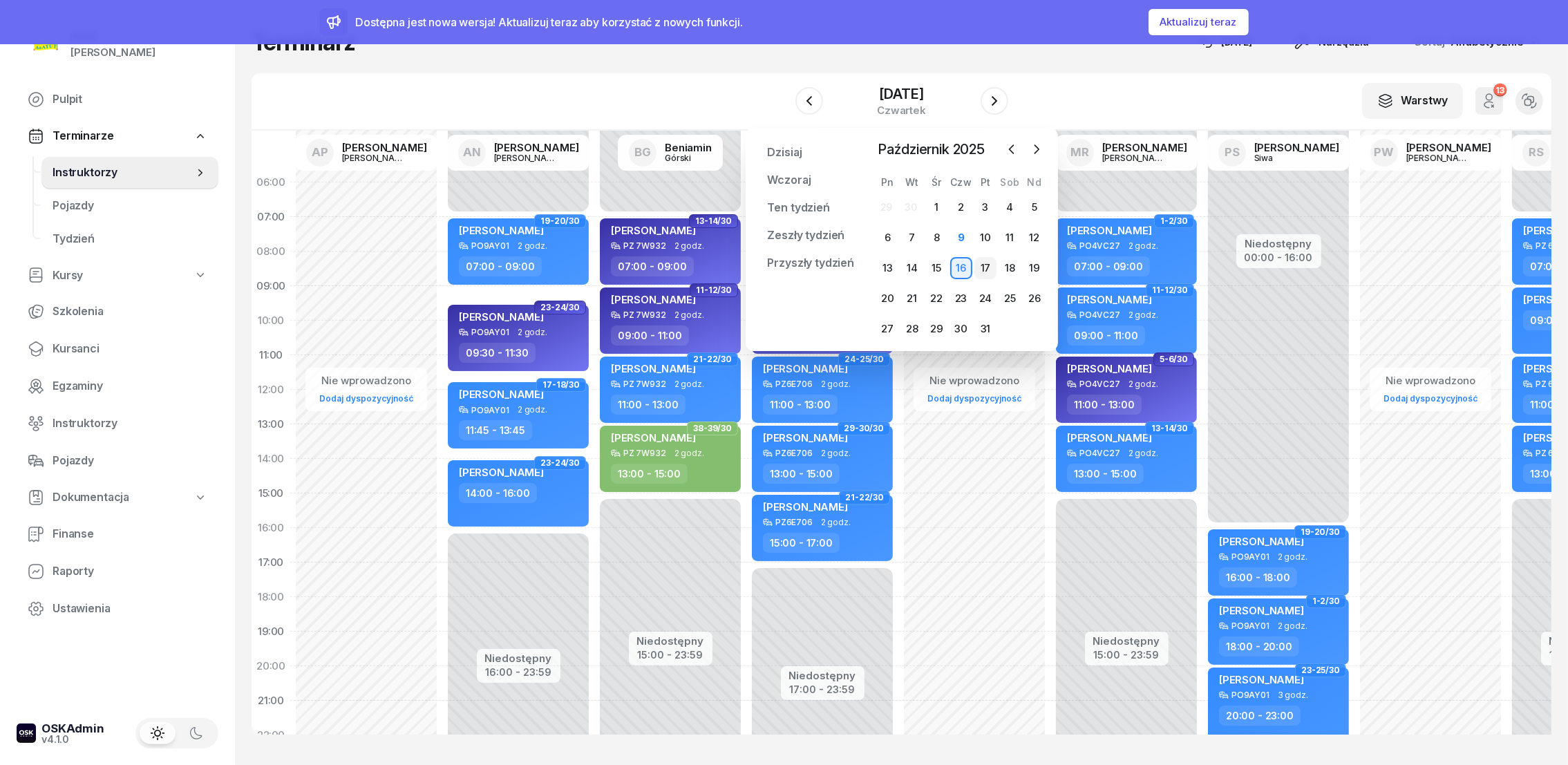
click at [988, 266] on div "17" at bounding box center [985, 268] width 22 height 22
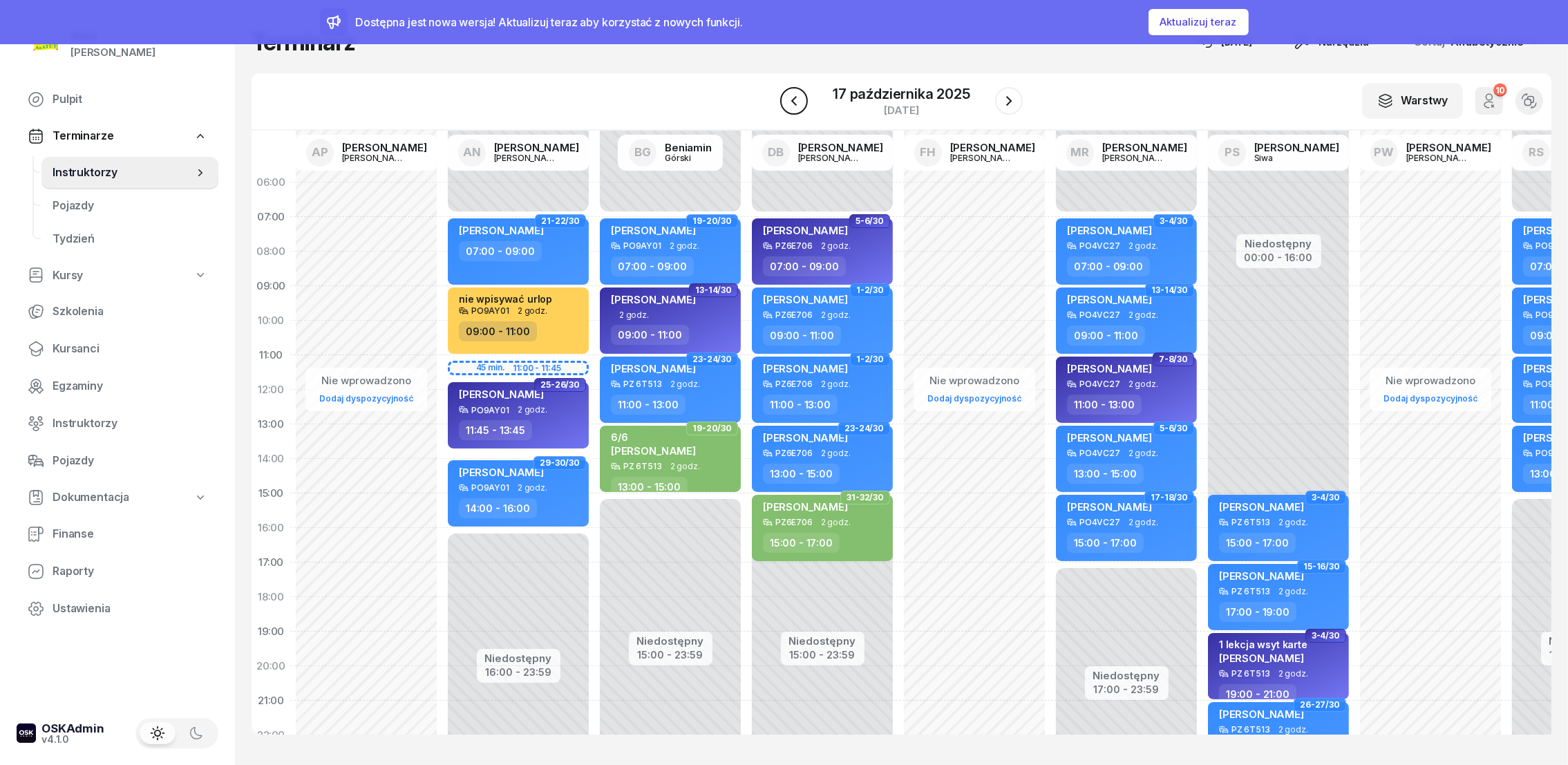
click at [791, 107] on icon "button" at bounding box center [794, 101] width 16 height 16
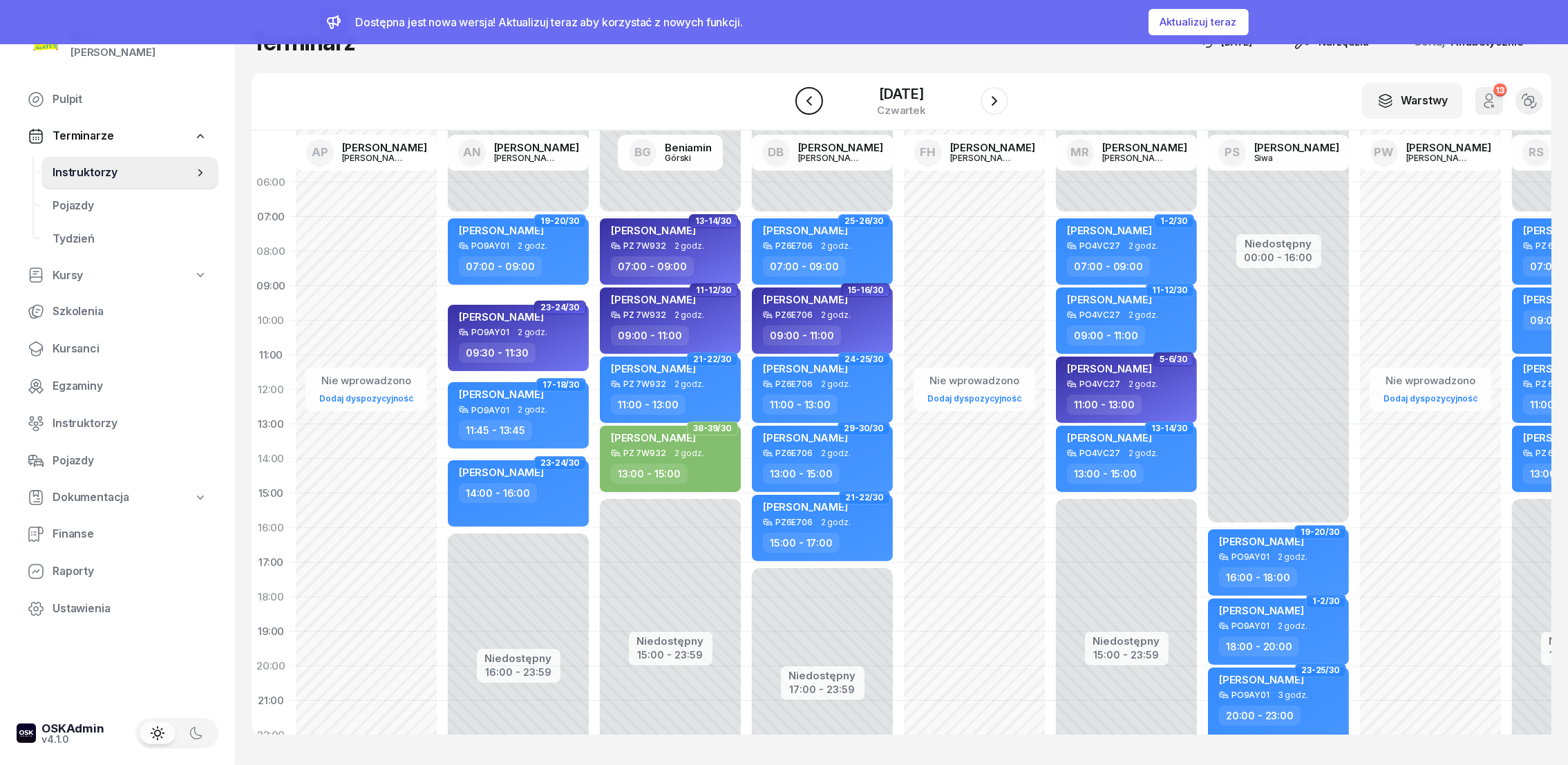
click at [801, 104] on icon "button" at bounding box center [809, 101] width 16 height 16
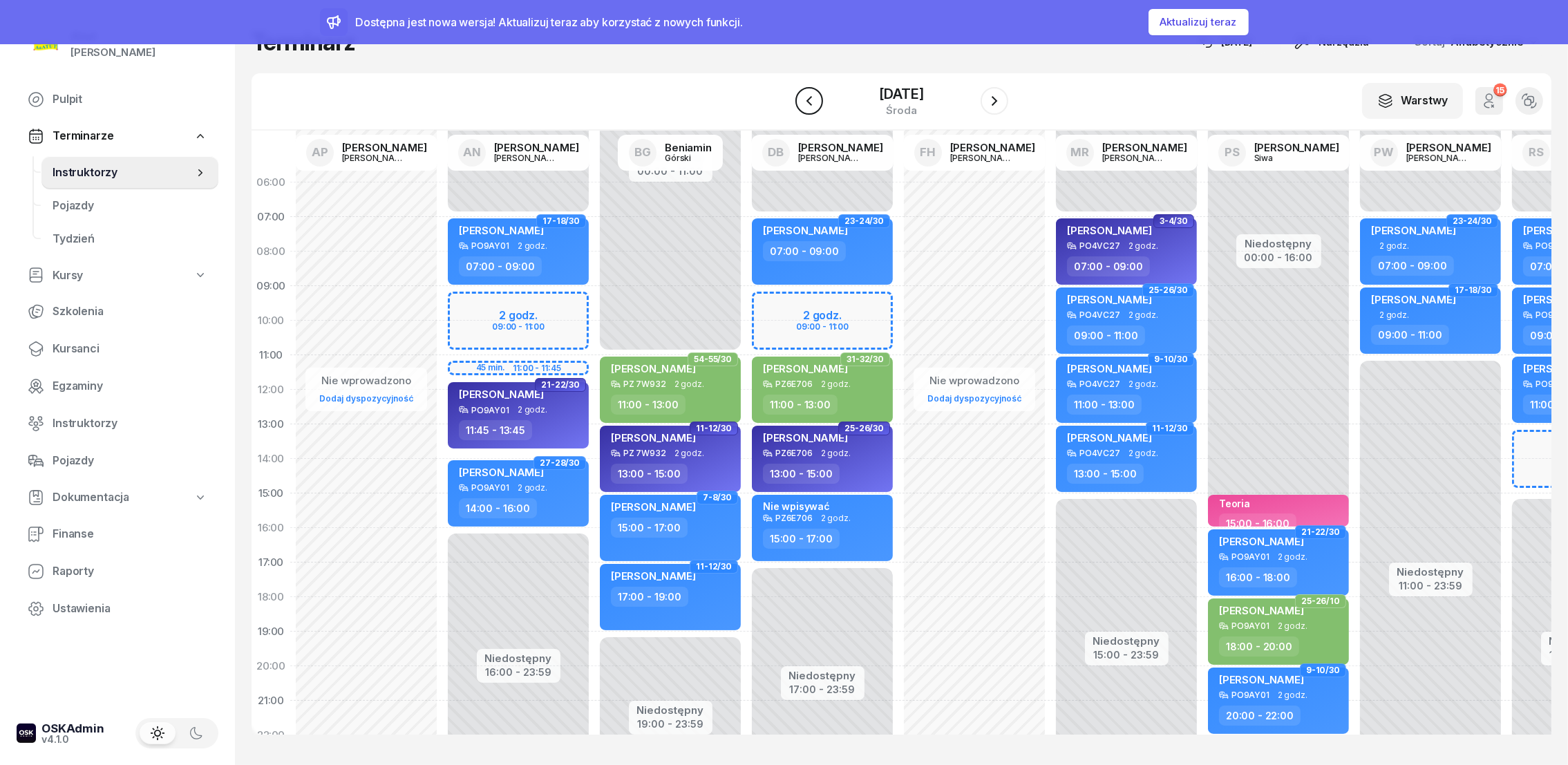
click at [801, 104] on icon "button" at bounding box center [809, 101] width 16 height 16
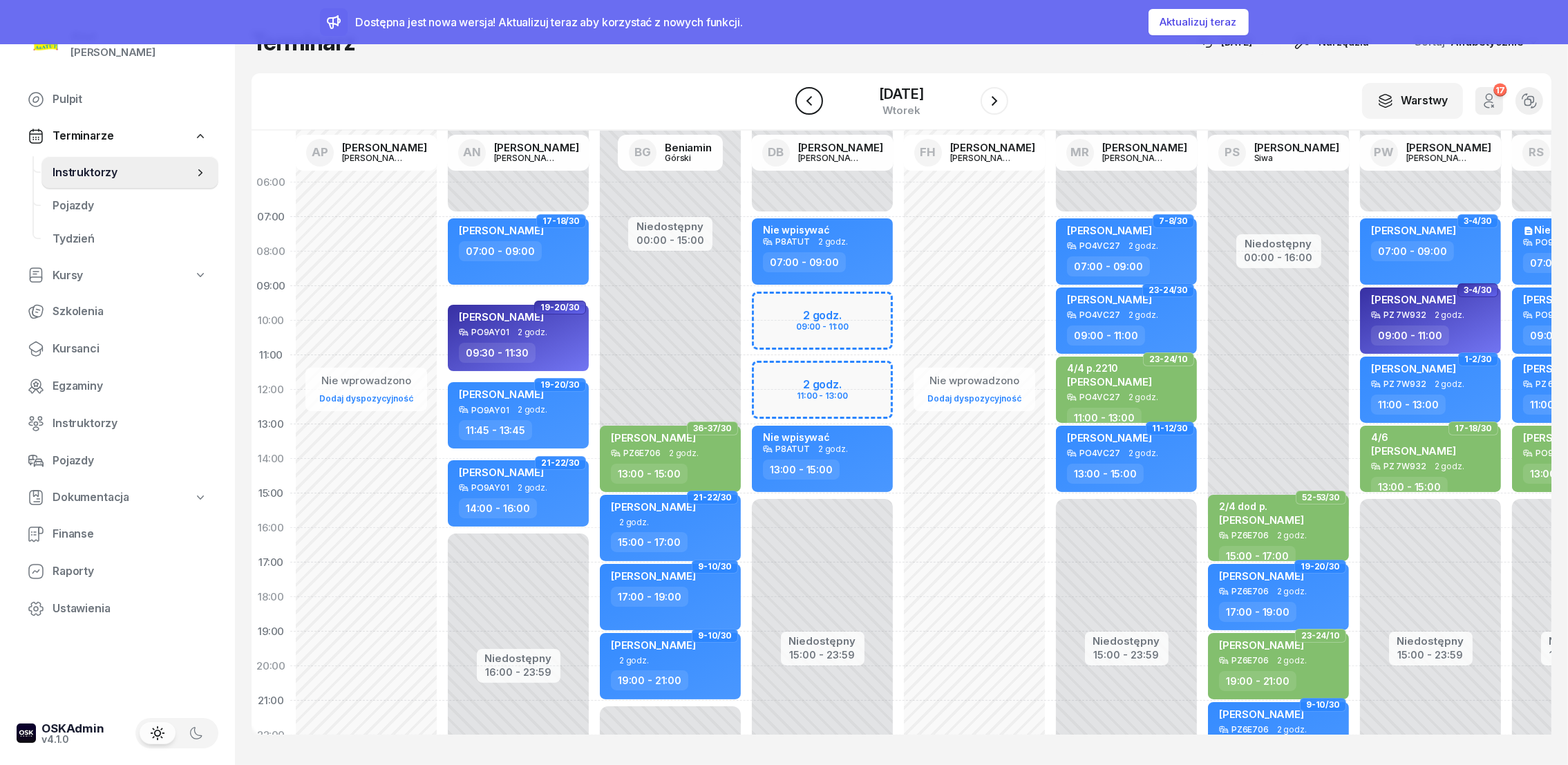
click at [801, 103] on icon "button" at bounding box center [809, 101] width 16 height 16
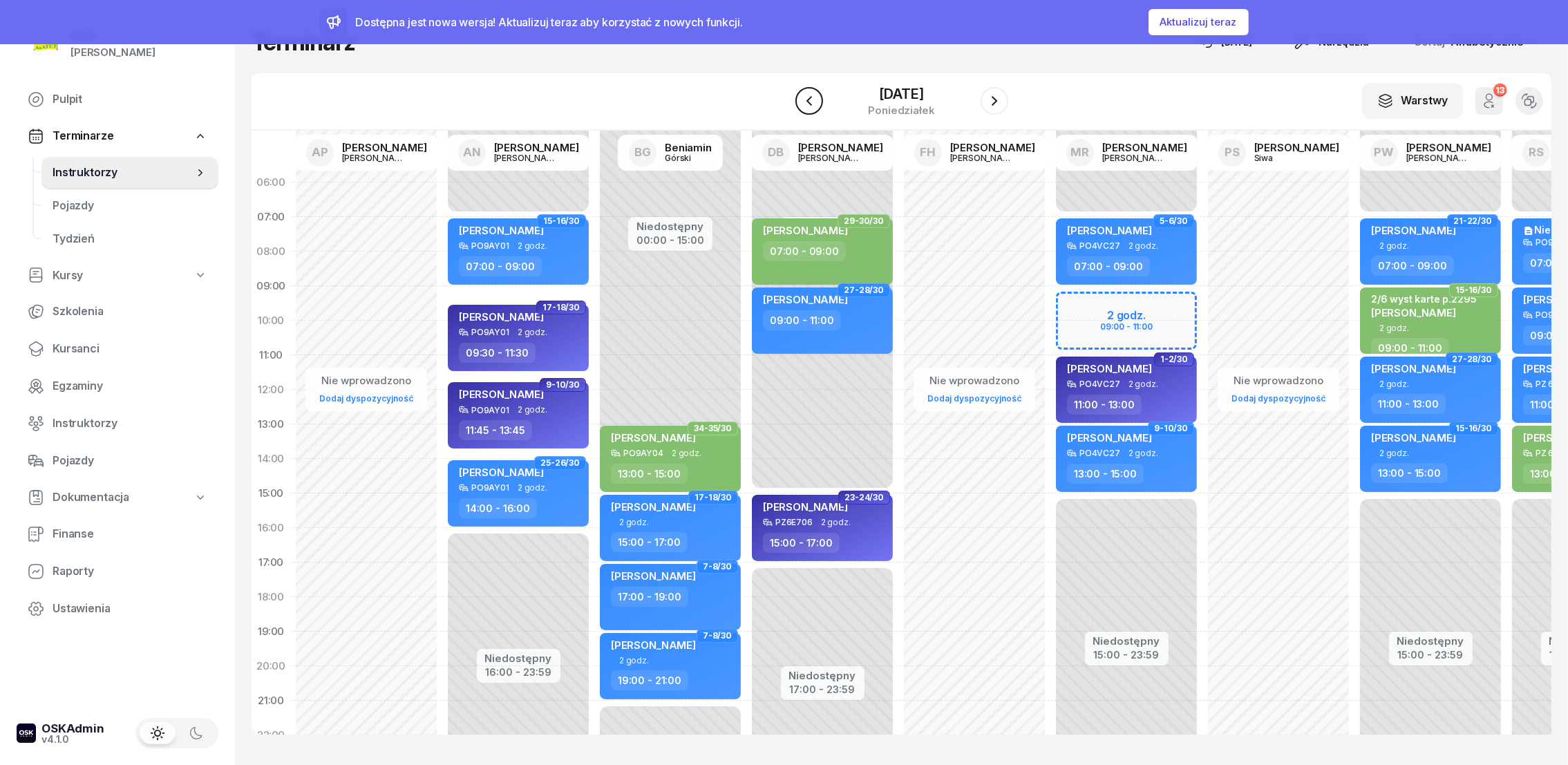
click at [801, 102] on icon "button" at bounding box center [809, 101] width 16 height 16
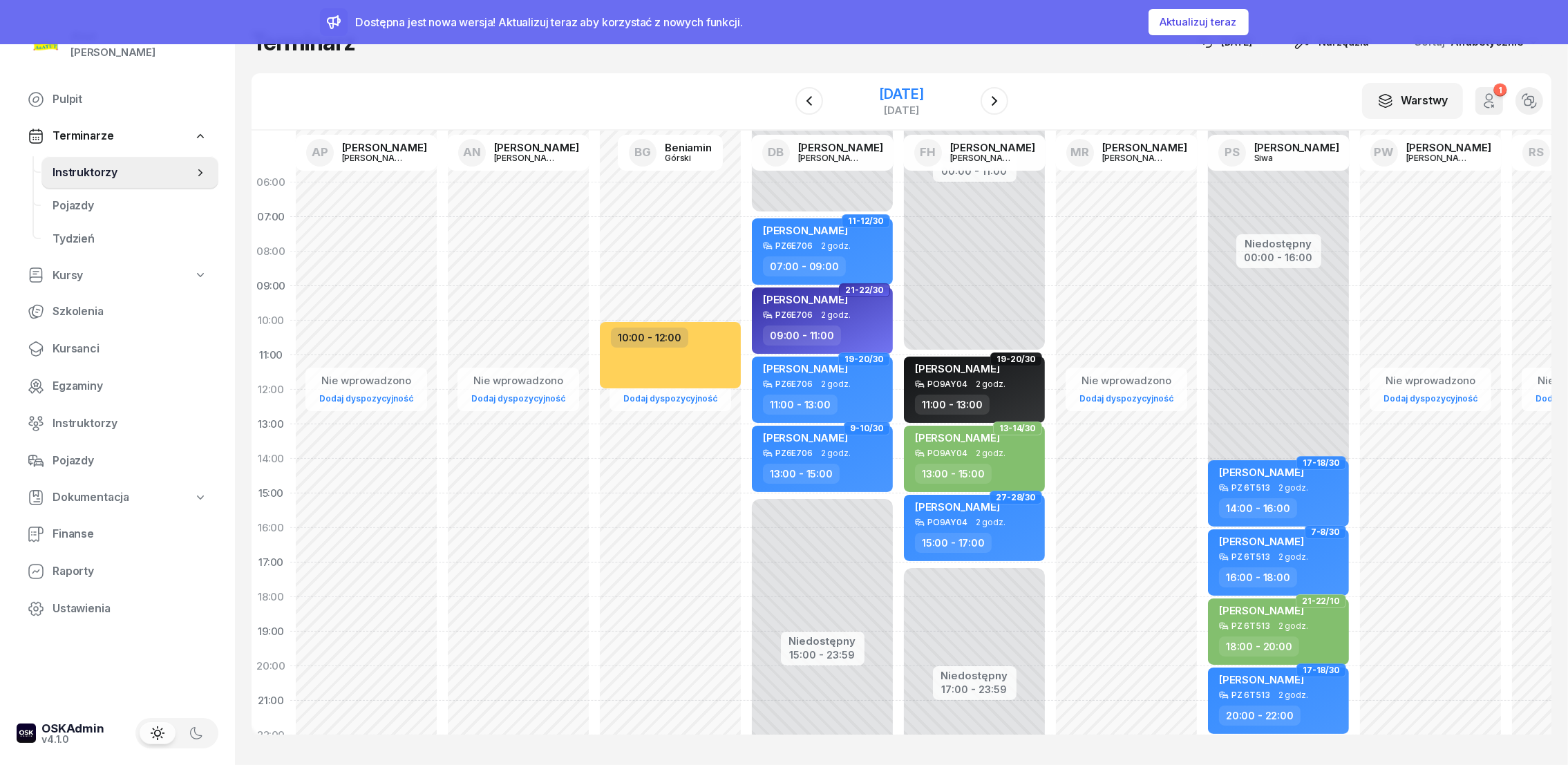
click at [901, 99] on div "[DATE]" at bounding box center [901, 94] width 44 height 14
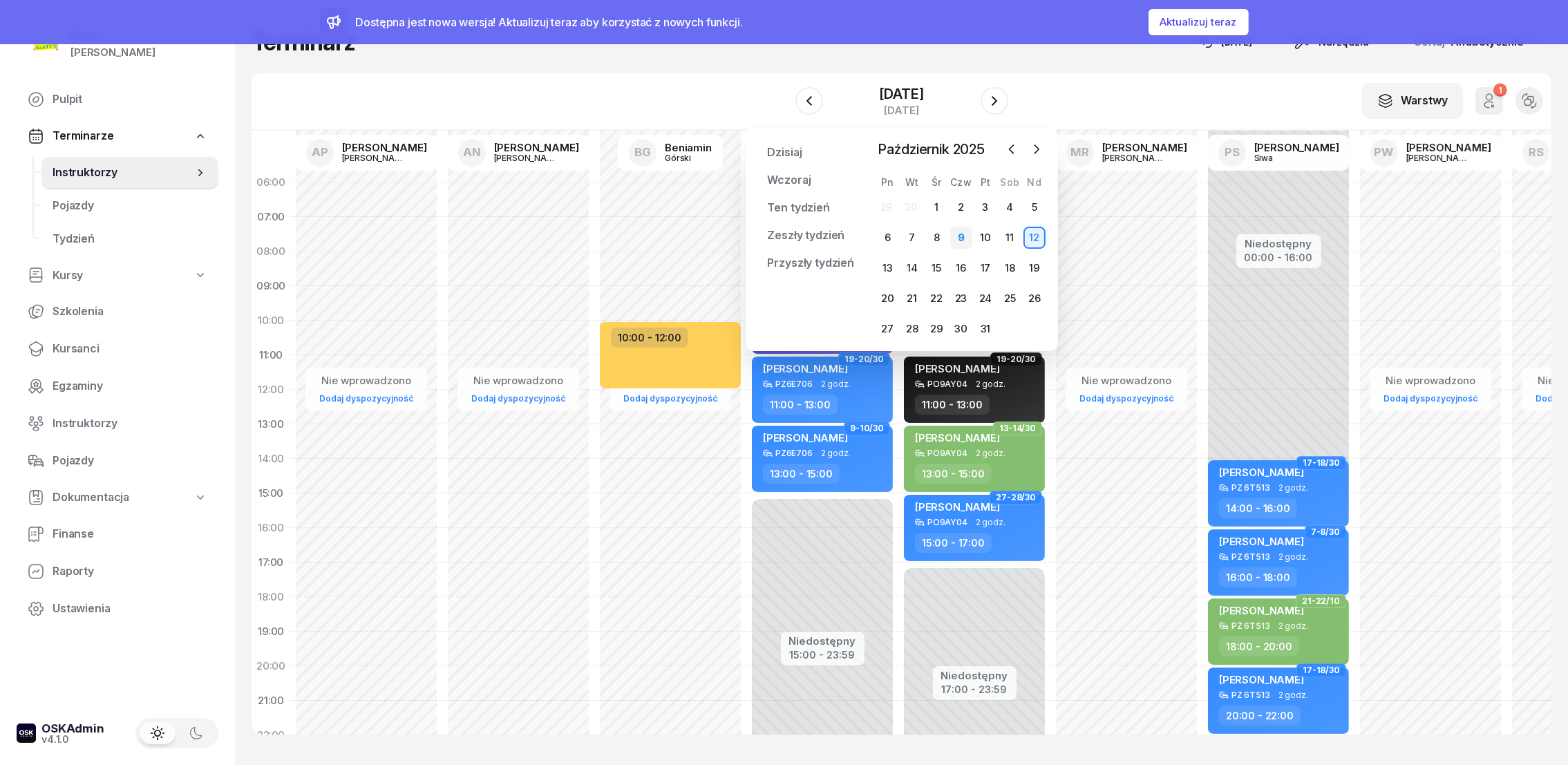
click at [963, 238] on div "9" at bounding box center [962, 238] width 22 height 22
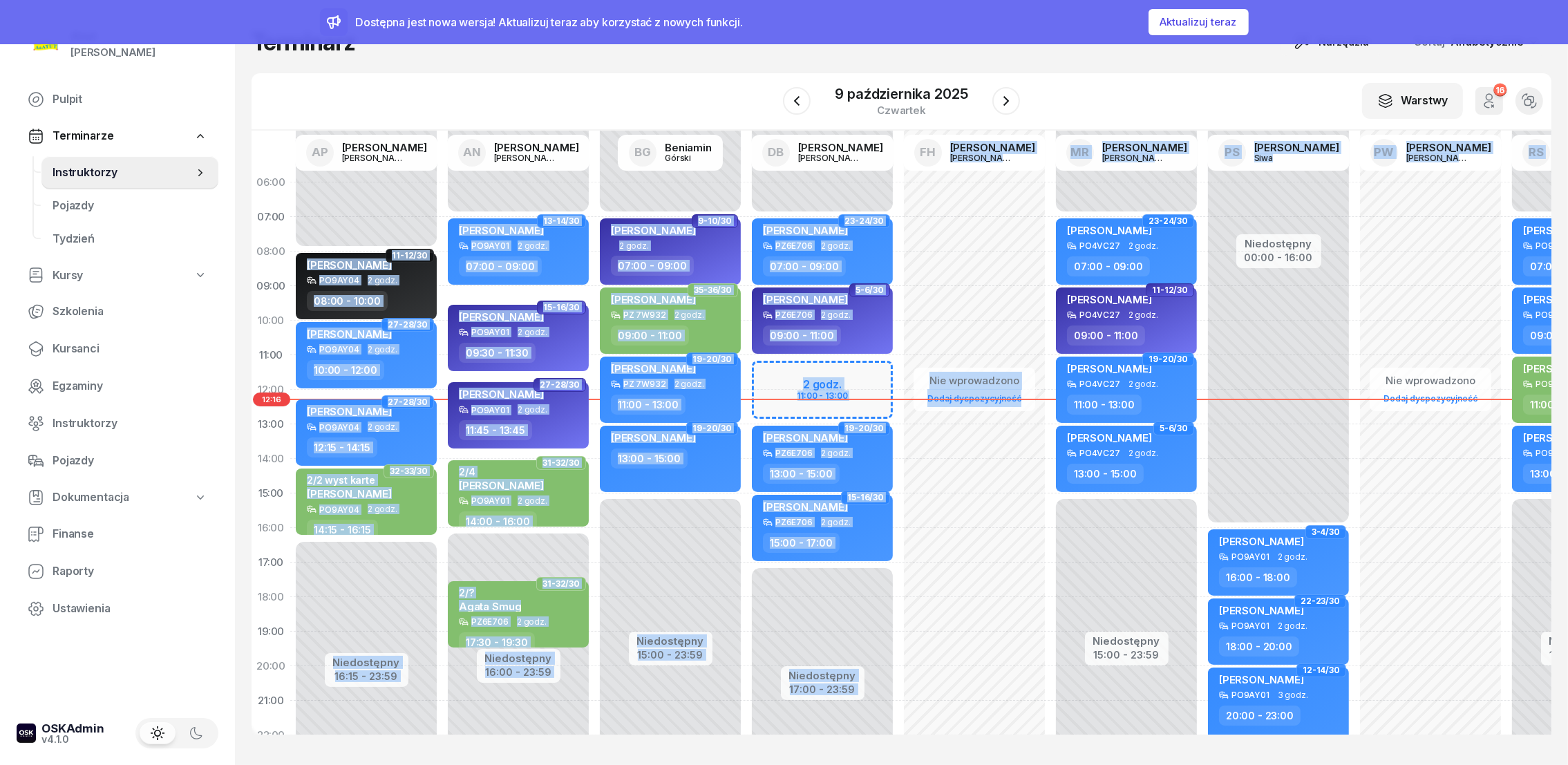
scroll to position [101, 0]
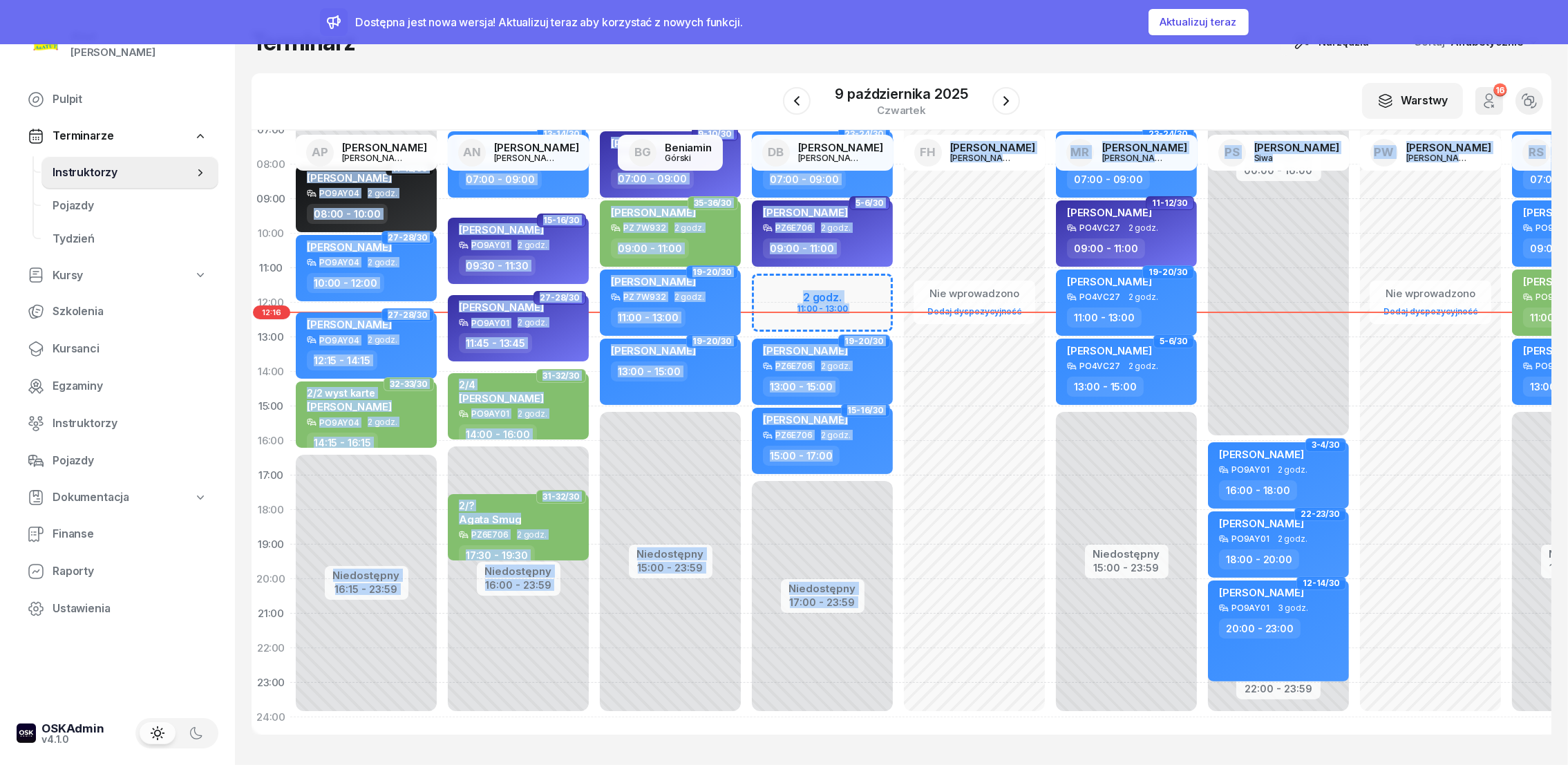
drag, startPoint x: 989, startPoint y: 734, endPoint x: 965, endPoint y: 582, distance: 153.9
click at [965, 582] on div "Terminarz Narzędzia Sortuj Alfabetycznie W Wybierz AP [PERSON_NAME] AN [PERSON_…" at bounding box center [901, 381] width 1300 height 762
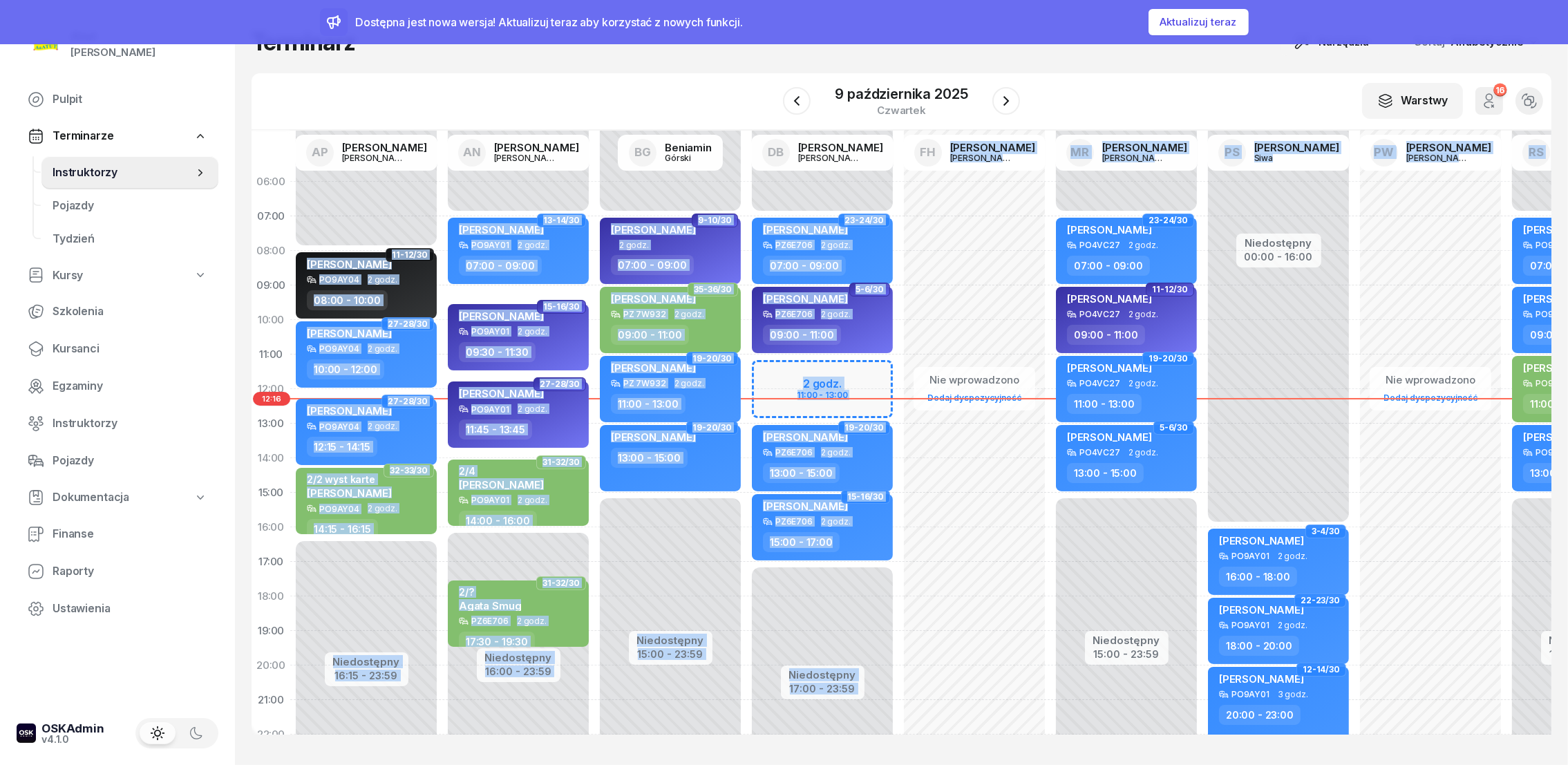
scroll to position [0, 0]
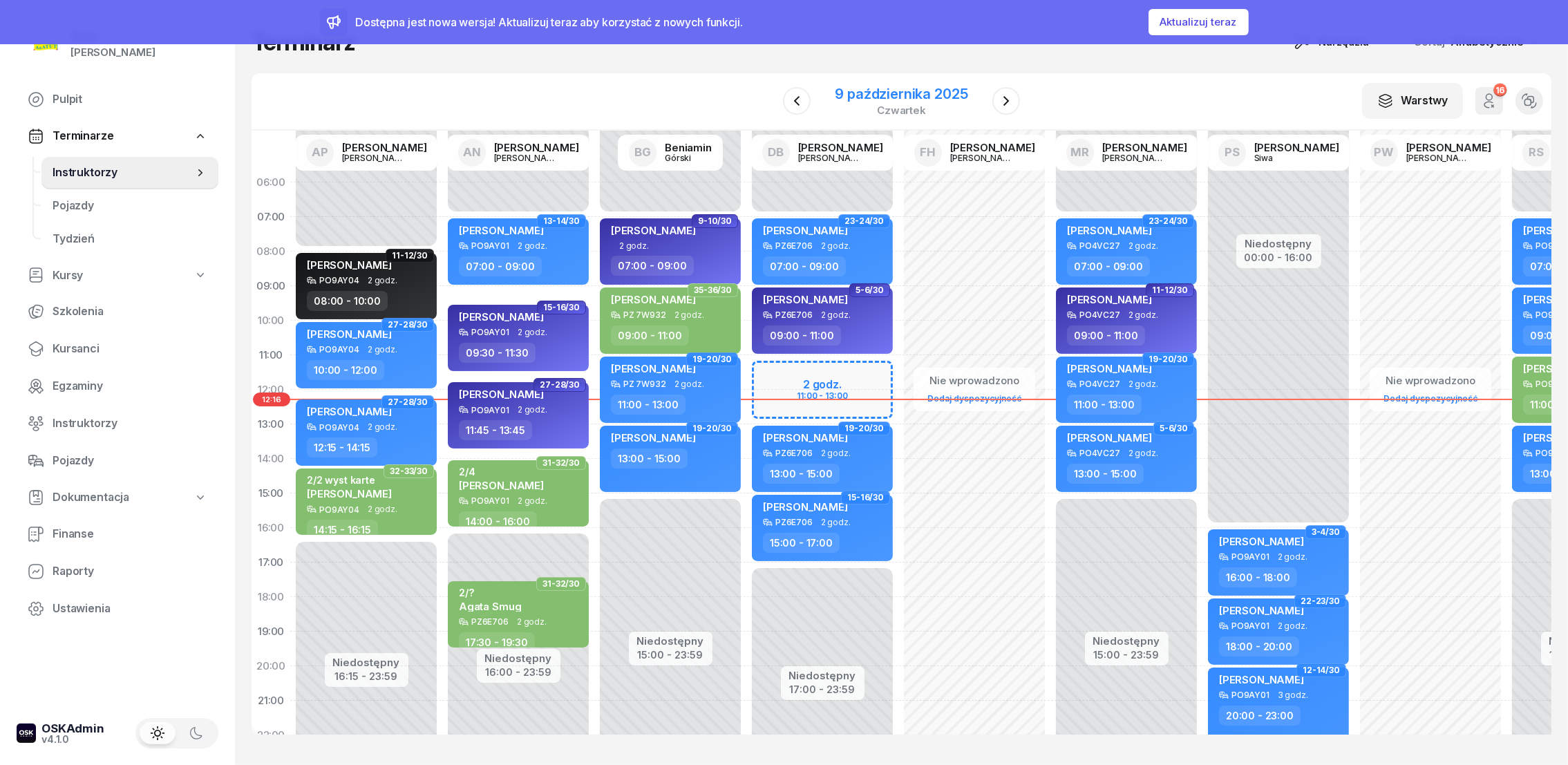
click at [907, 95] on div "9 października 2025" at bounding box center [902, 94] width 133 height 14
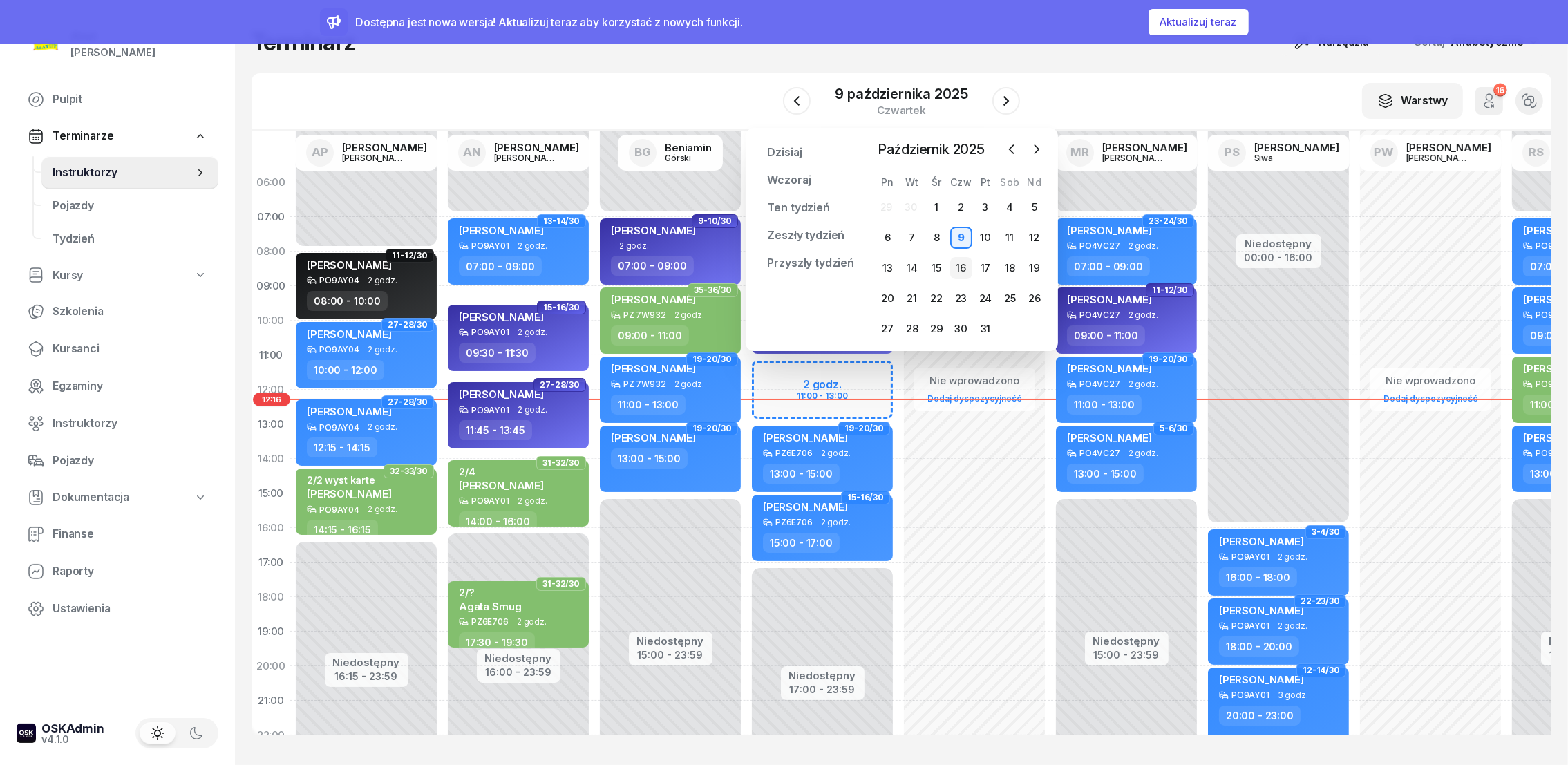
click at [959, 270] on div "16" at bounding box center [962, 268] width 22 height 22
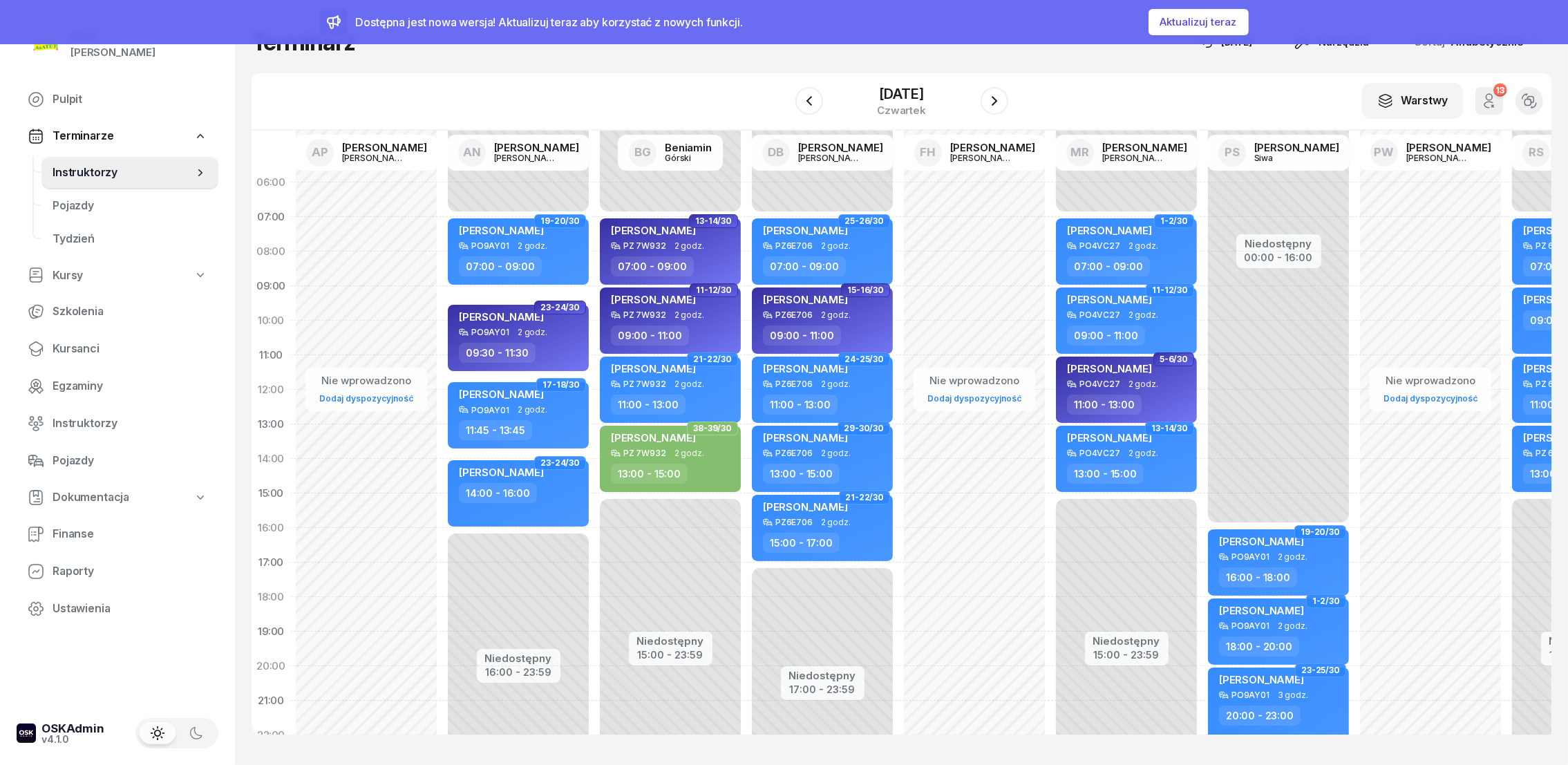
scroll to position [0, 115]
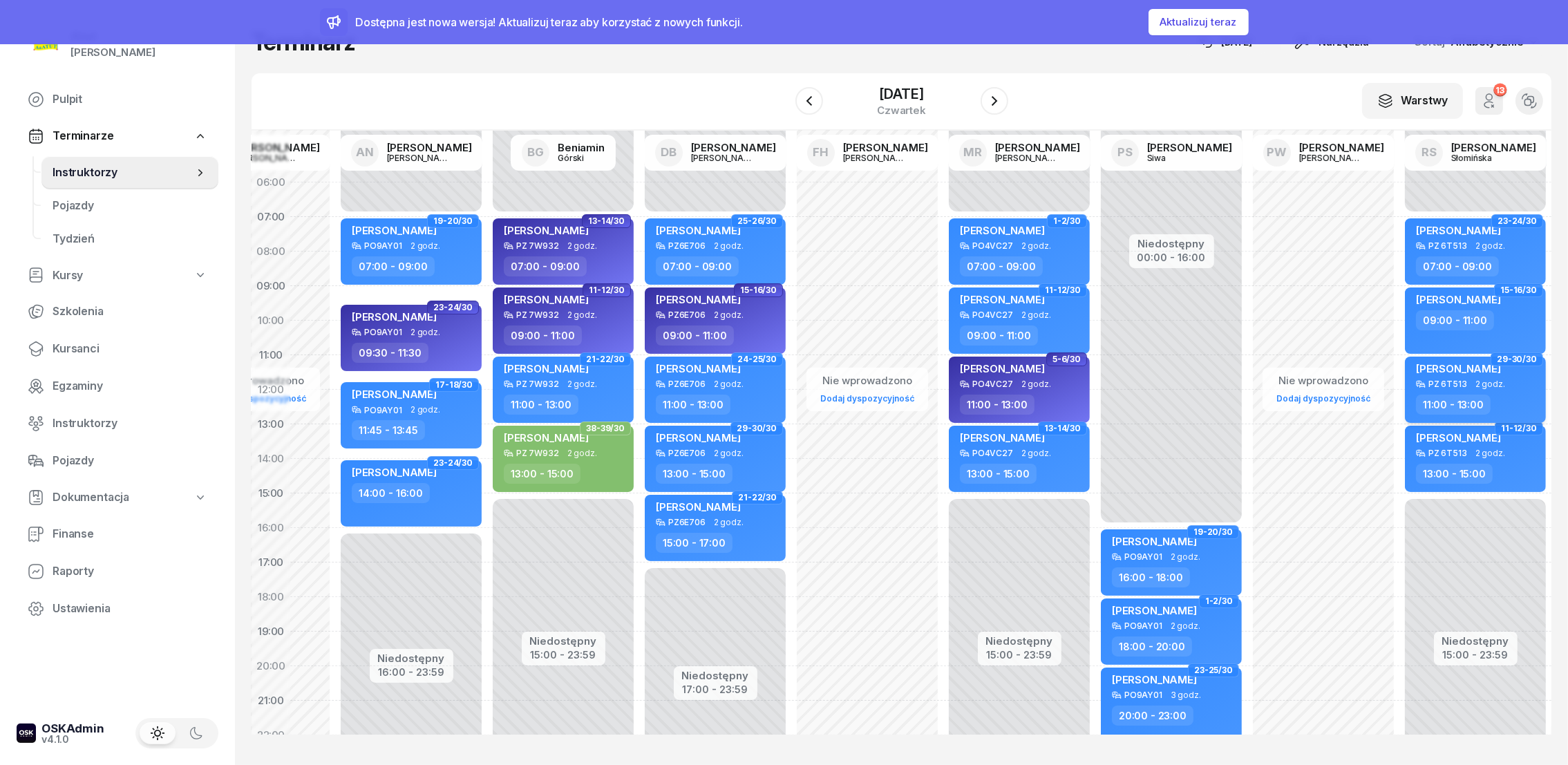
click at [1441, 362] on span "[PERSON_NAME]" at bounding box center [1459, 369] width 85 height 13
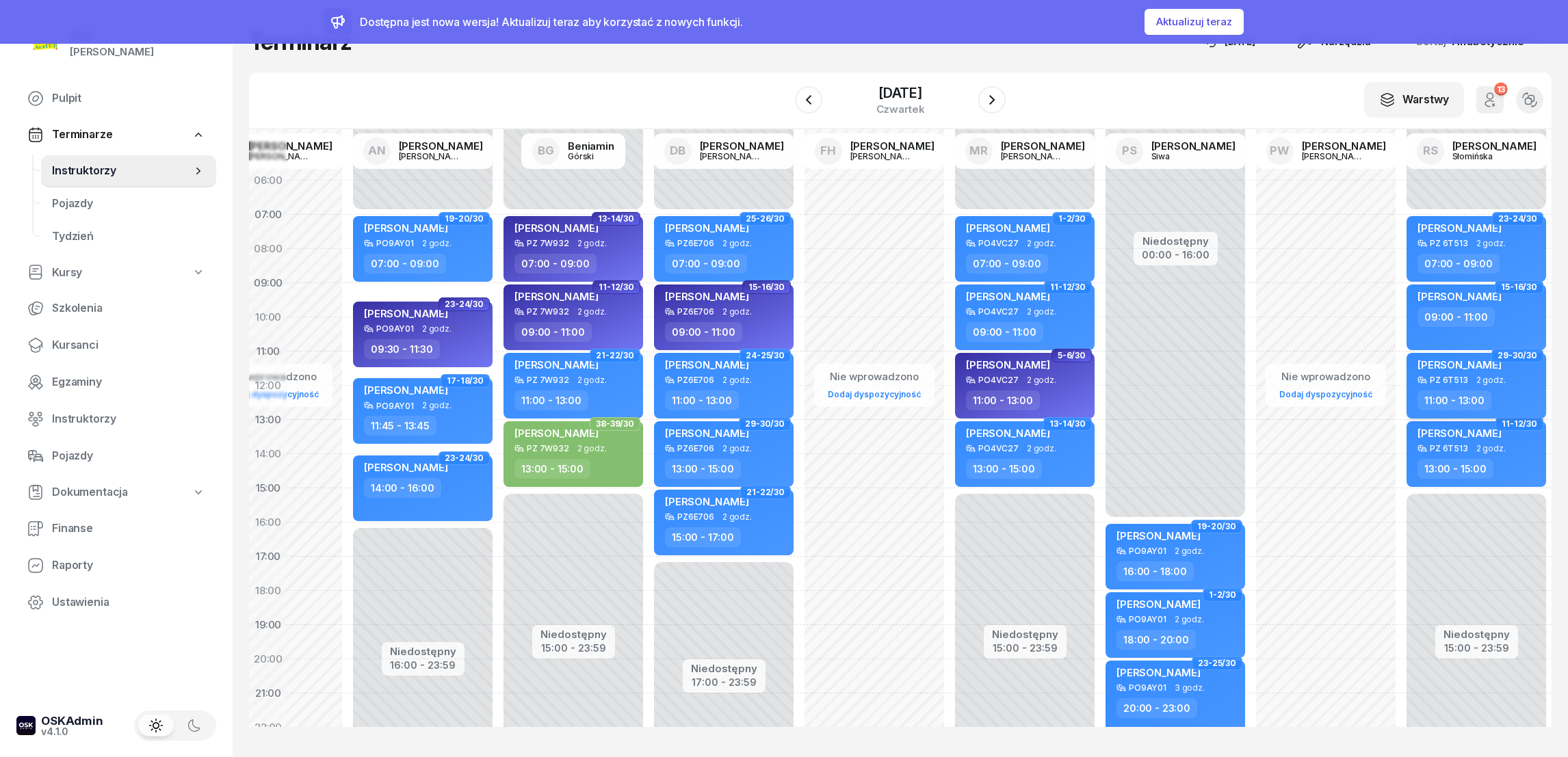
select select "11"
select select "13"
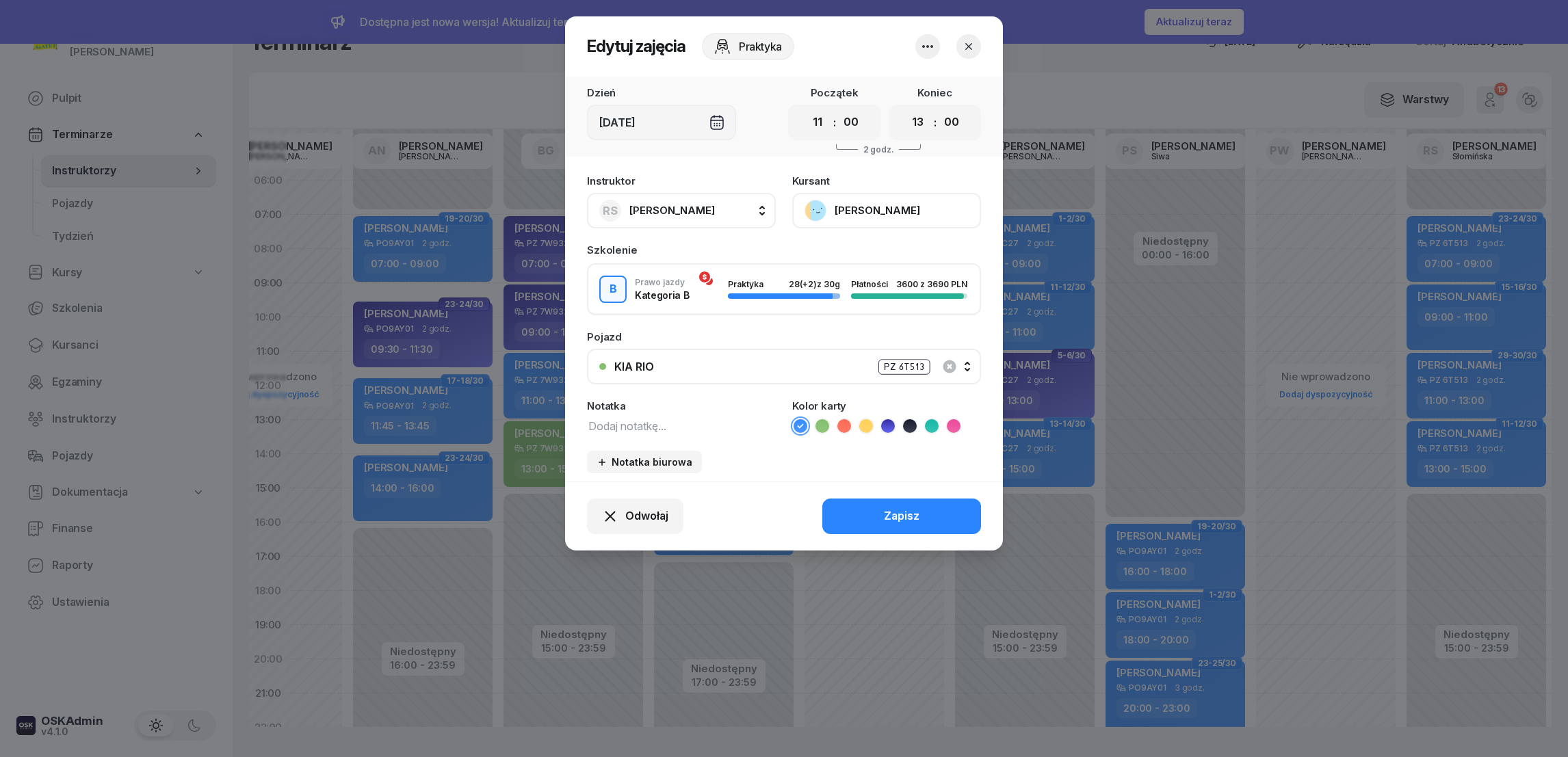
click at [847, 213] on button "[PERSON_NAME]" at bounding box center [887, 211] width 189 height 35
click at [967, 49] on icon "button" at bounding box center [968, 46] width 14 height 14
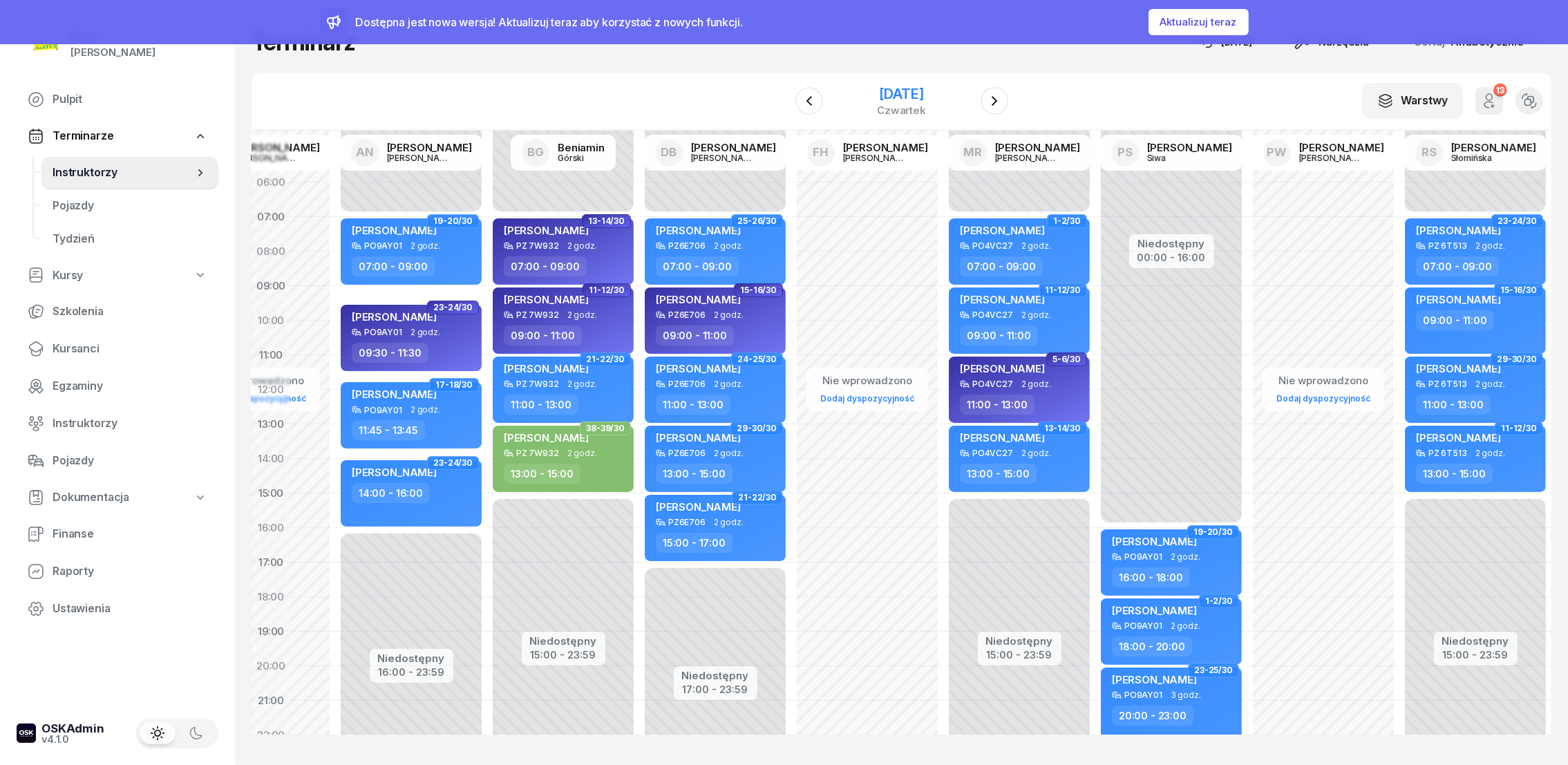
click at [926, 92] on div "[DATE]" at bounding box center [901, 94] width 49 height 14
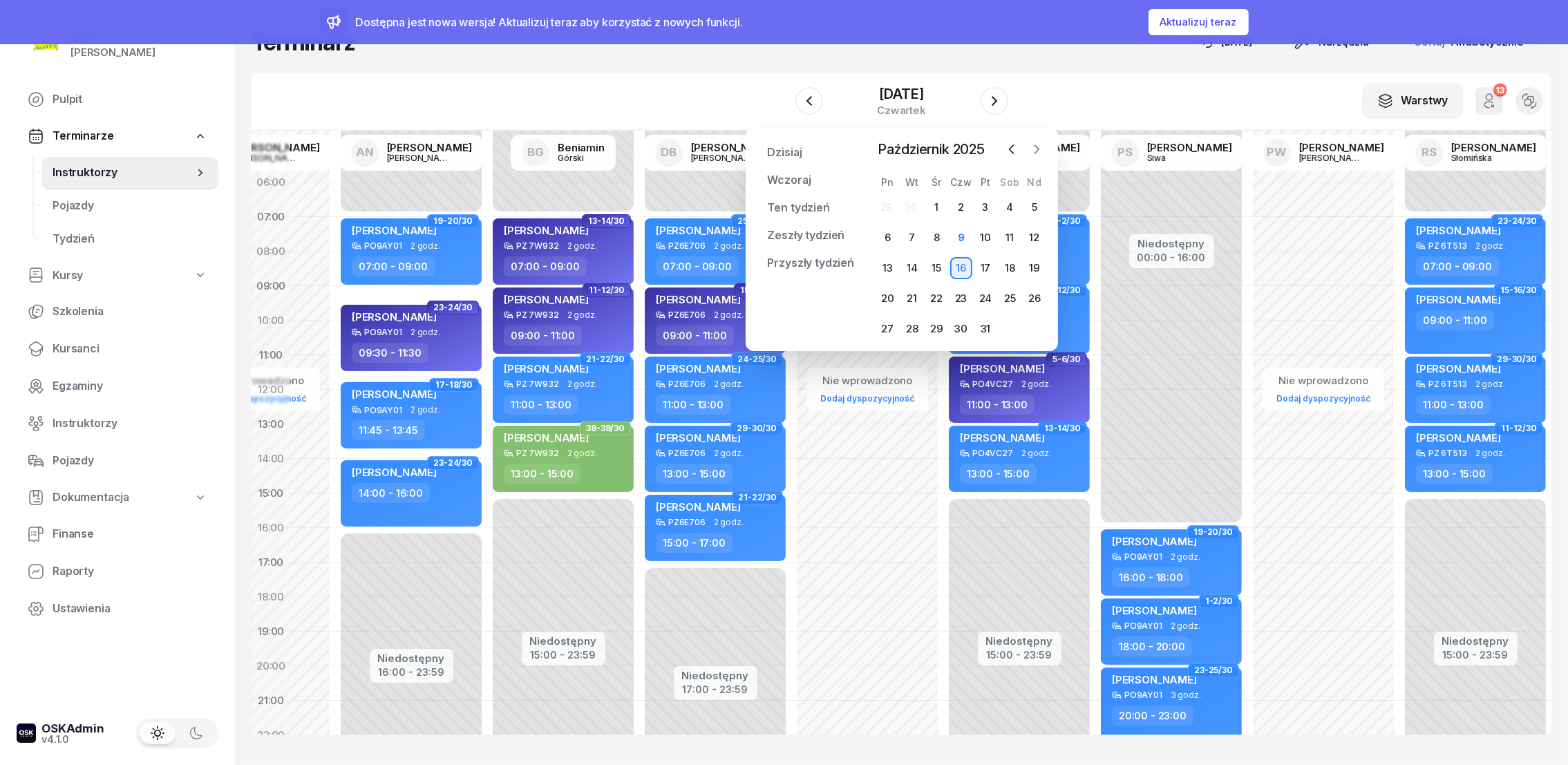
click at [1035, 148] on icon "button" at bounding box center [1036, 149] width 14 height 14
click at [886, 241] on div "3" at bounding box center [887, 238] width 22 height 22
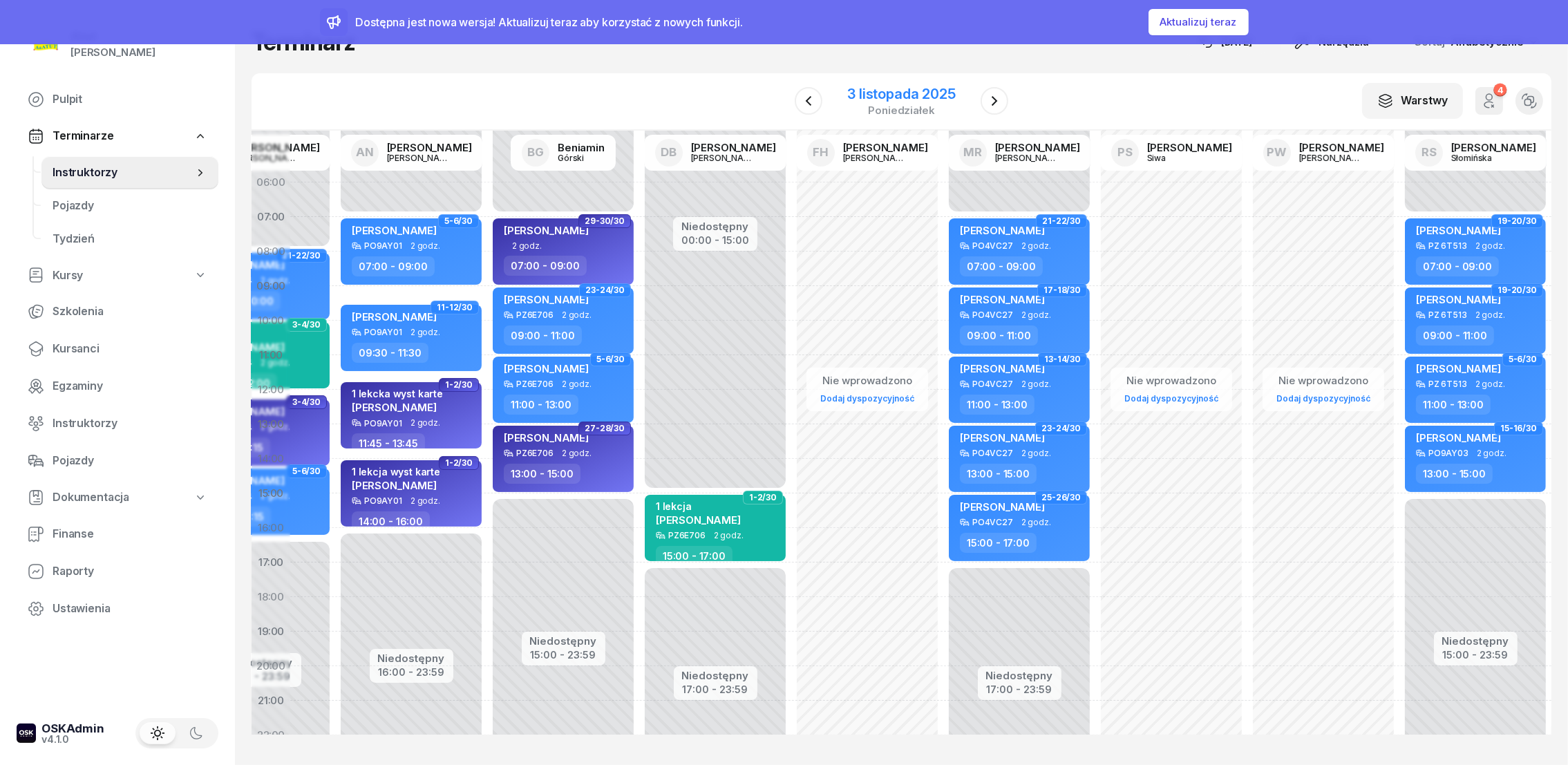
click at [888, 94] on div "3 listopada 2025" at bounding box center [901, 94] width 108 height 14
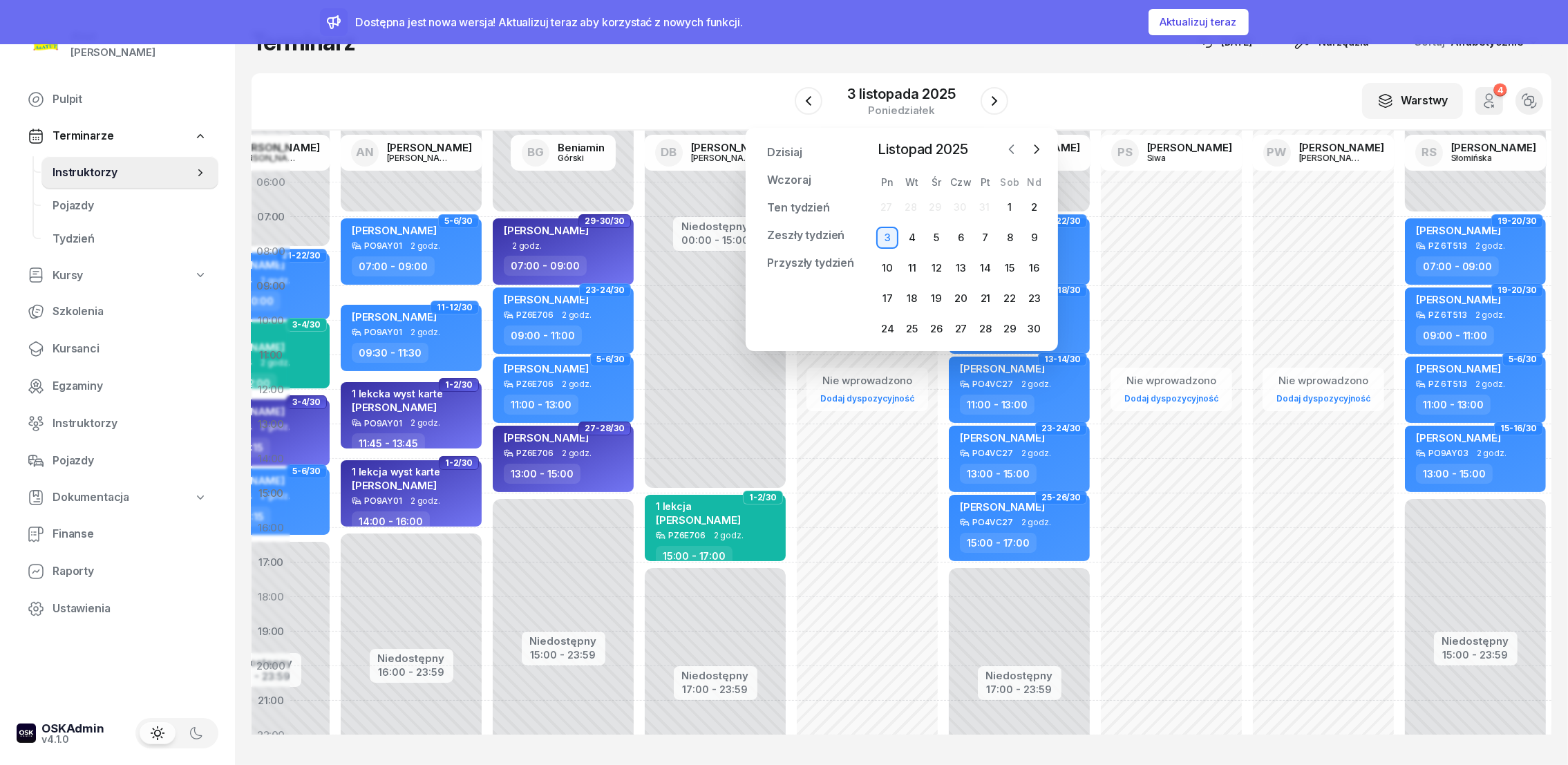
click at [1013, 154] on icon "button" at bounding box center [1012, 149] width 14 height 14
click at [1015, 209] on div "4" at bounding box center [1010, 207] width 22 height 22
